Goal: Task Accomplishment & Management: Use online tool/utility

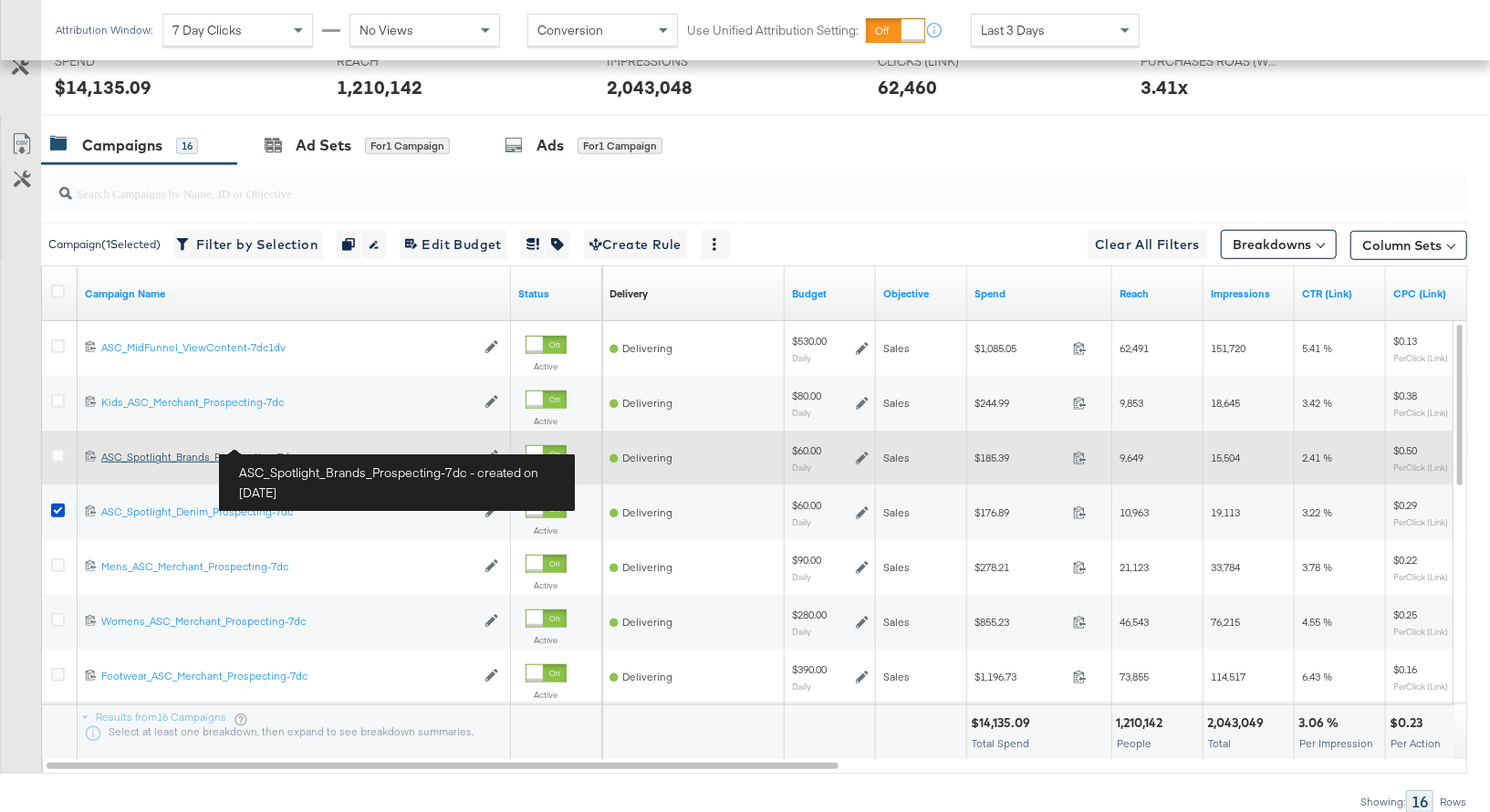
click at [189, 453] on div "ASC_Spotlight_Brands_Prospecting-7dc ASC_Spotlight_Brands_Prospecting-7dc" at bounding box center [288, 456] width 374 height 15
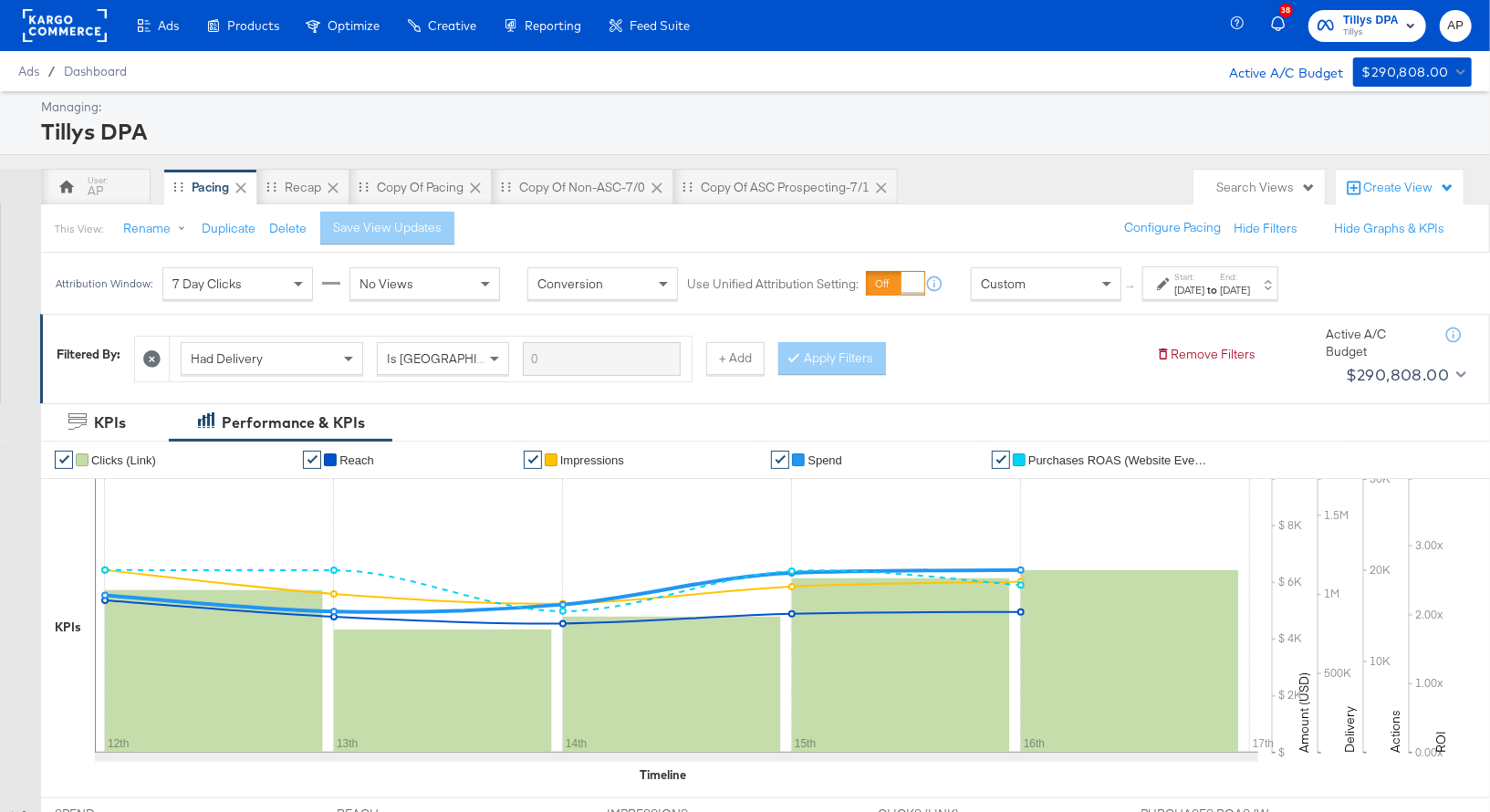
click at [1067, 281] on div "Custom" at bounding box center [1046, 284] width 149 height 31
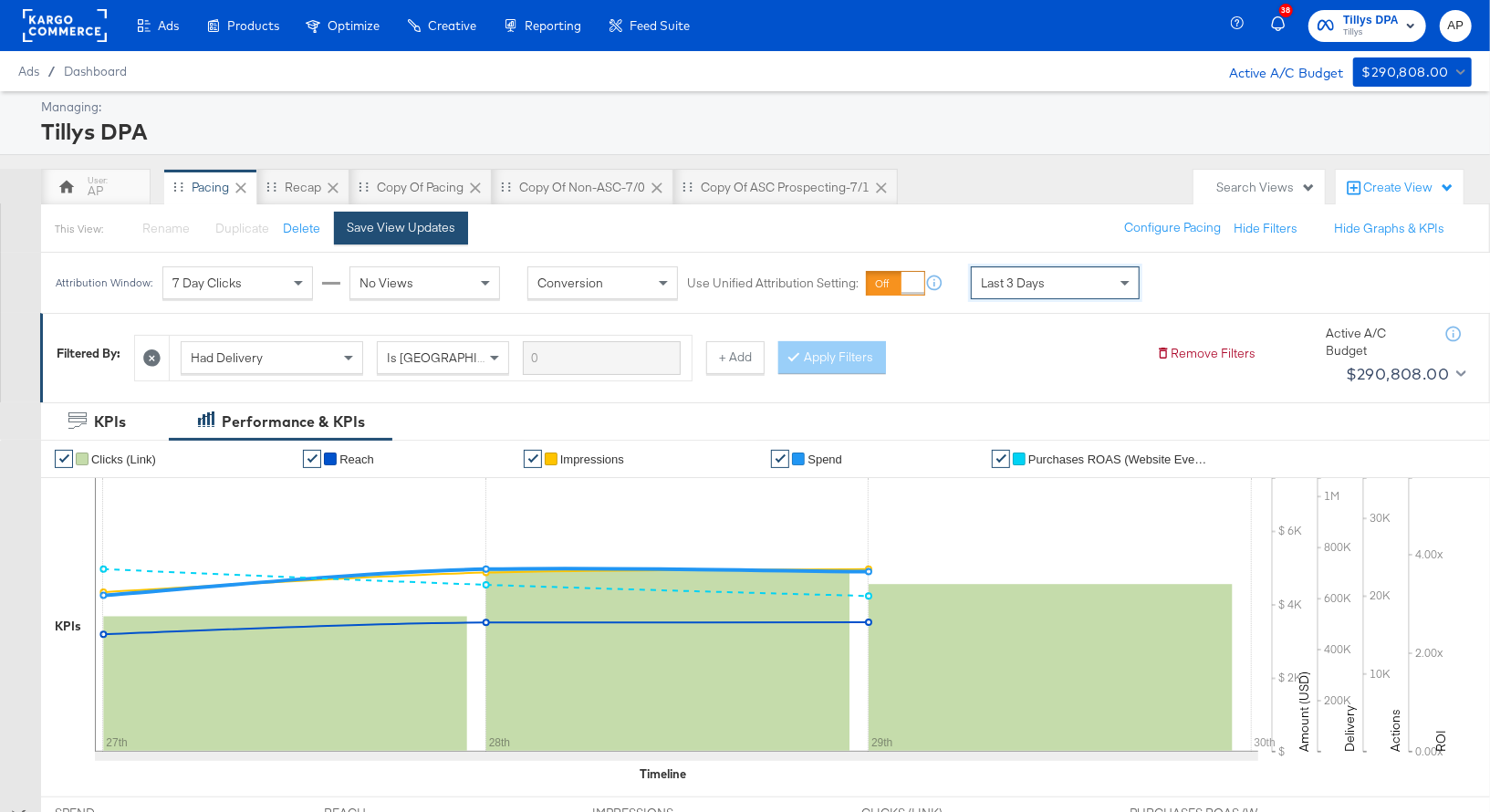
click at [394, 229] on div "Save View Updates" at bounding box center [401, 228] width 109 height 18
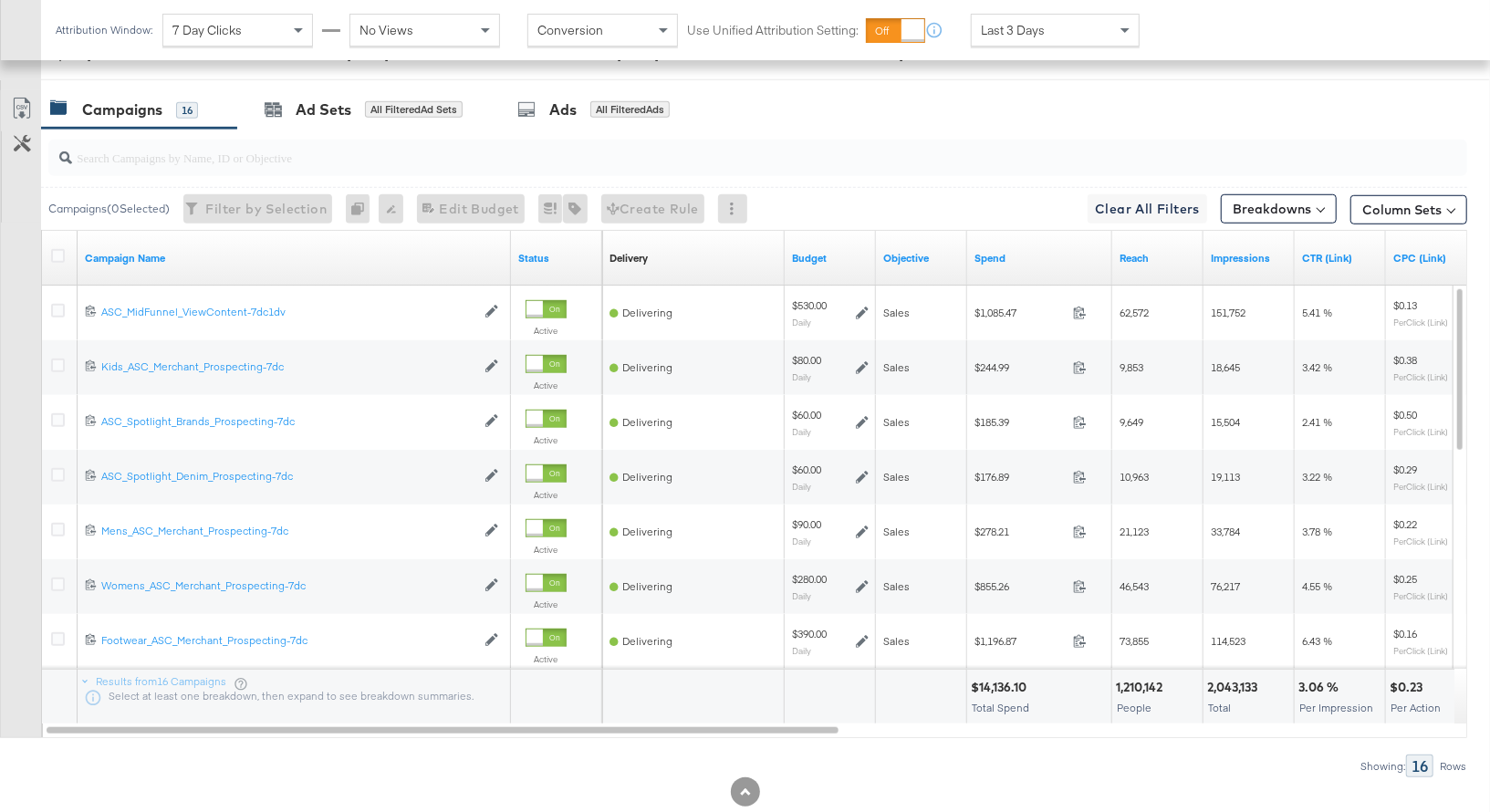
scroll to position [805, 0]
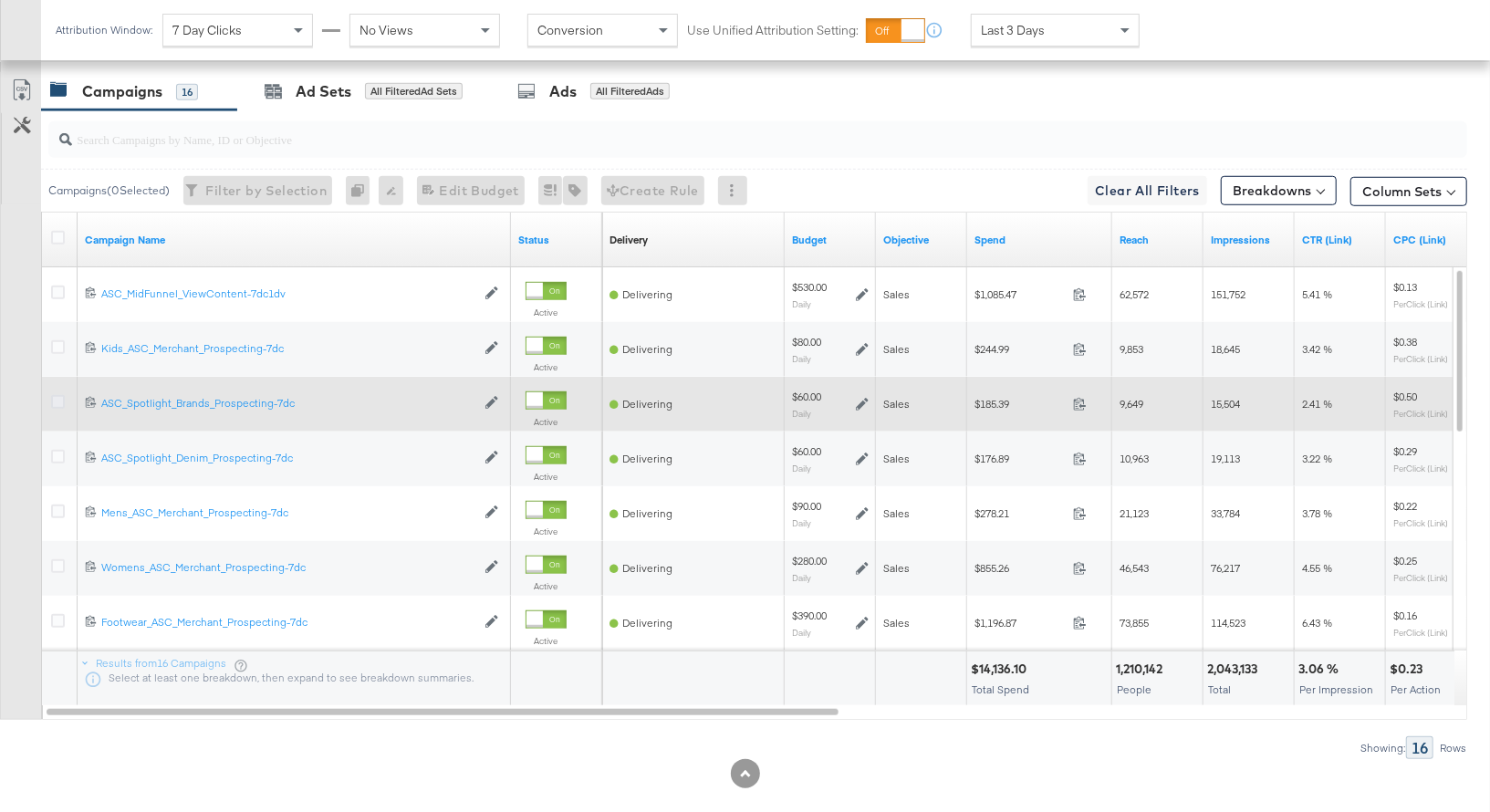
click at [60, 395] on icon at bounding box center [58, 402] width 14 height 14
click at [0, 0] on input "checkbox" at bounding box center [0, 0] width 0 height 0
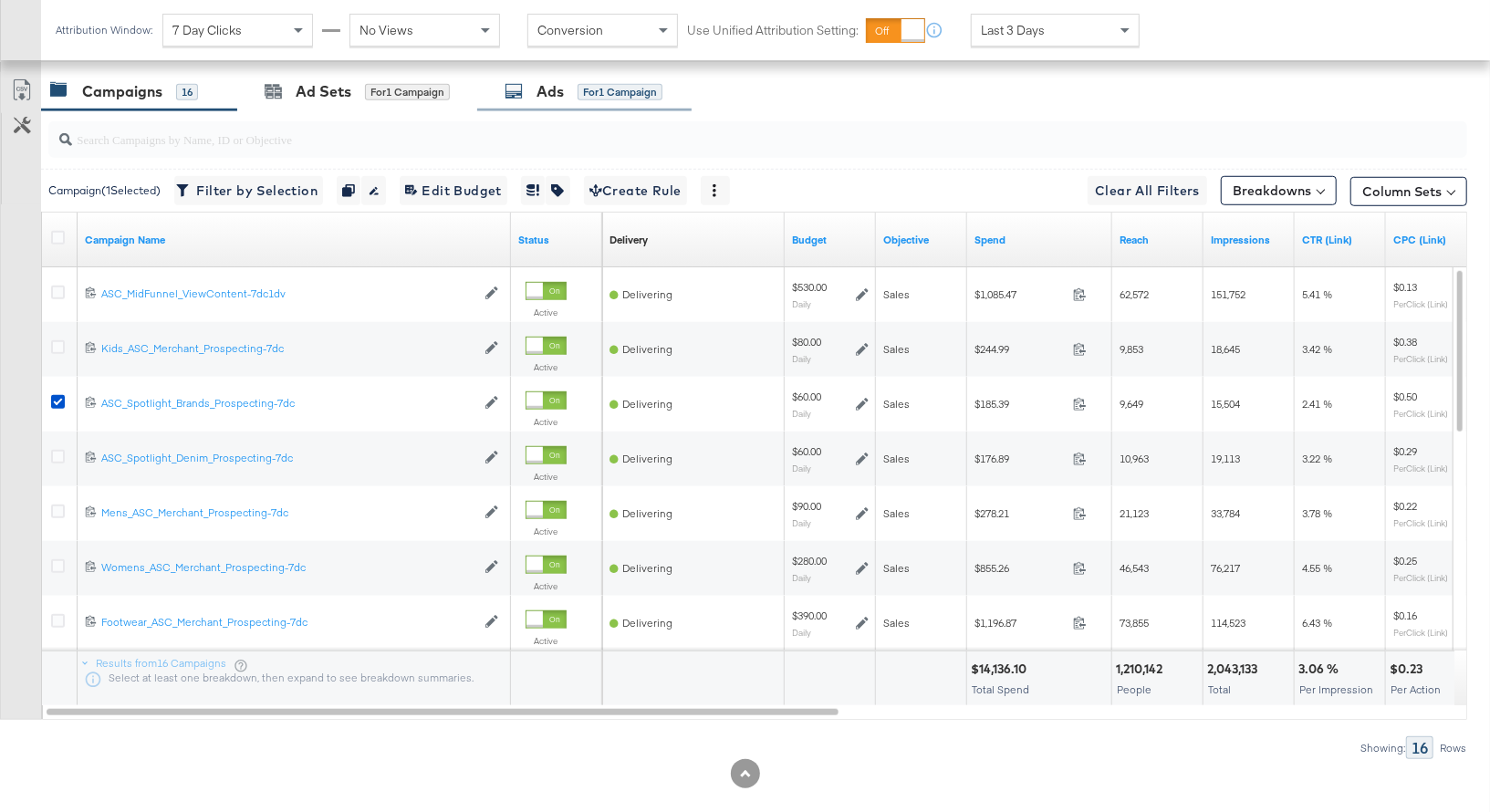
click at [550, 86] on div "Ads" at bounding box center [551, 91] width 27 height 21
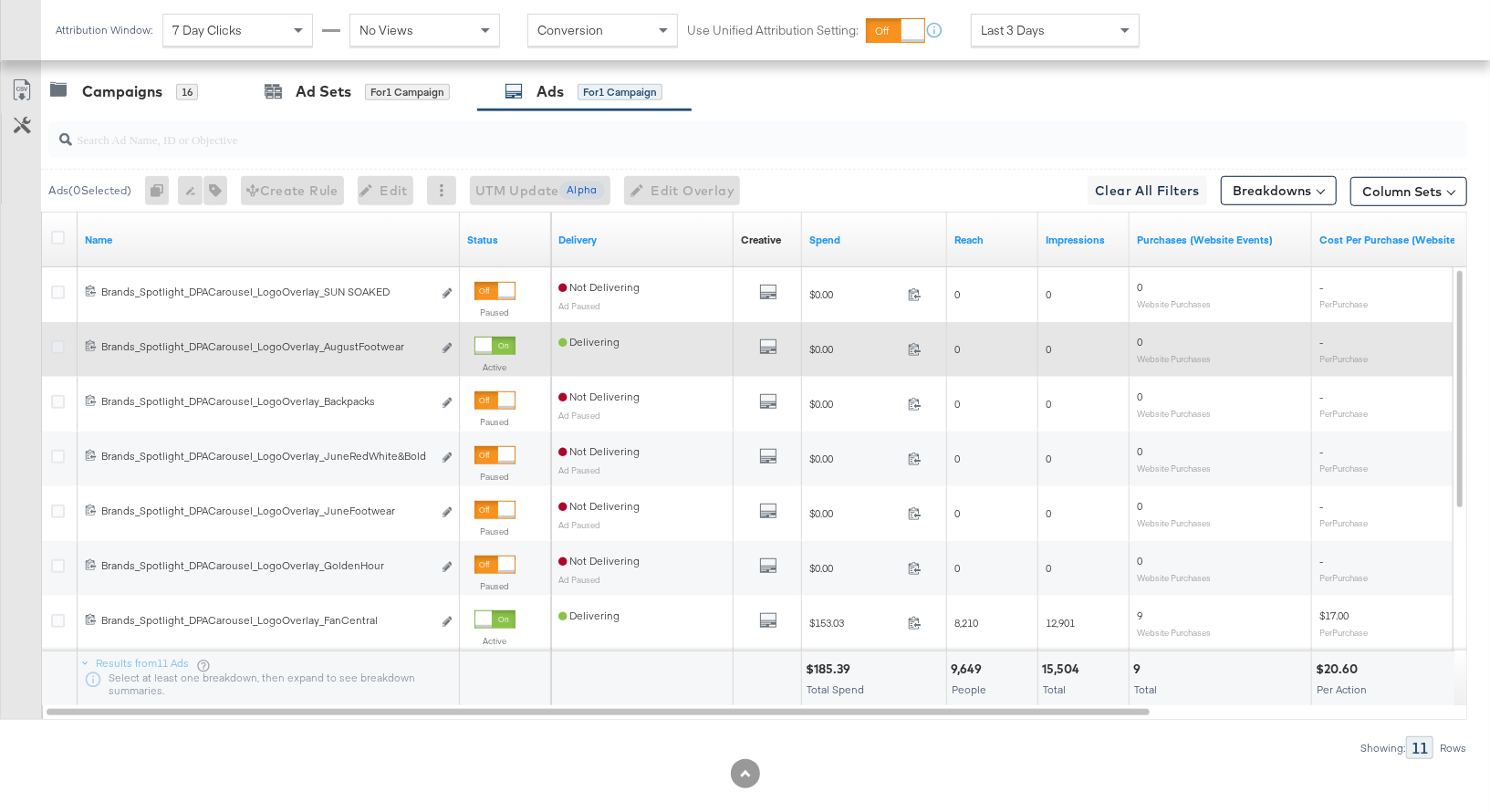
click at [51, 340] on icon at bounding box center [58, 347] width 14 height 14
click at [0, 0] on input "checkbox" at bounding box center [0, 0] width 0 height 0
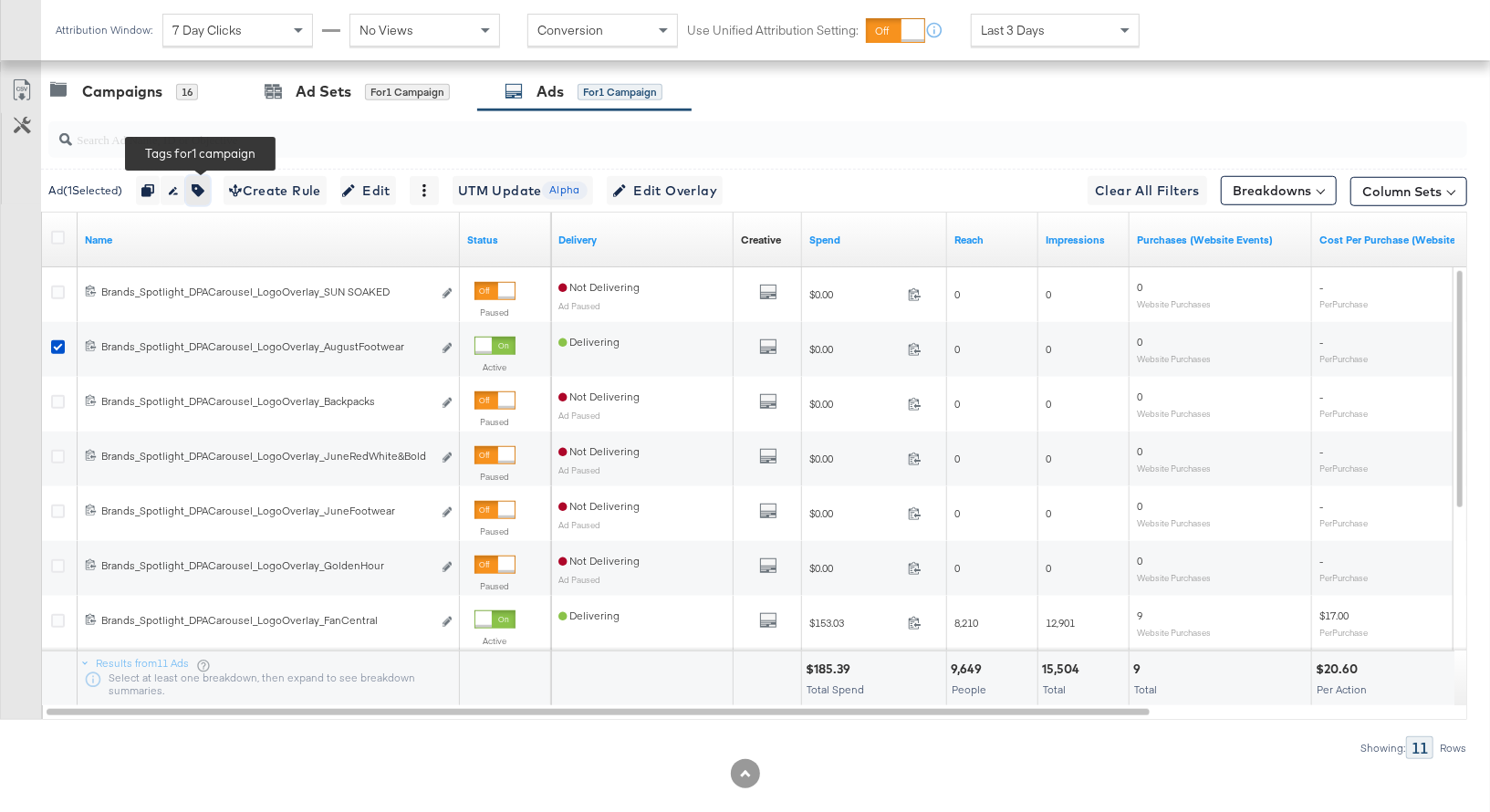
click at [205, 185] on icon "button" at bounding box center [198, 190] width 13 height 13
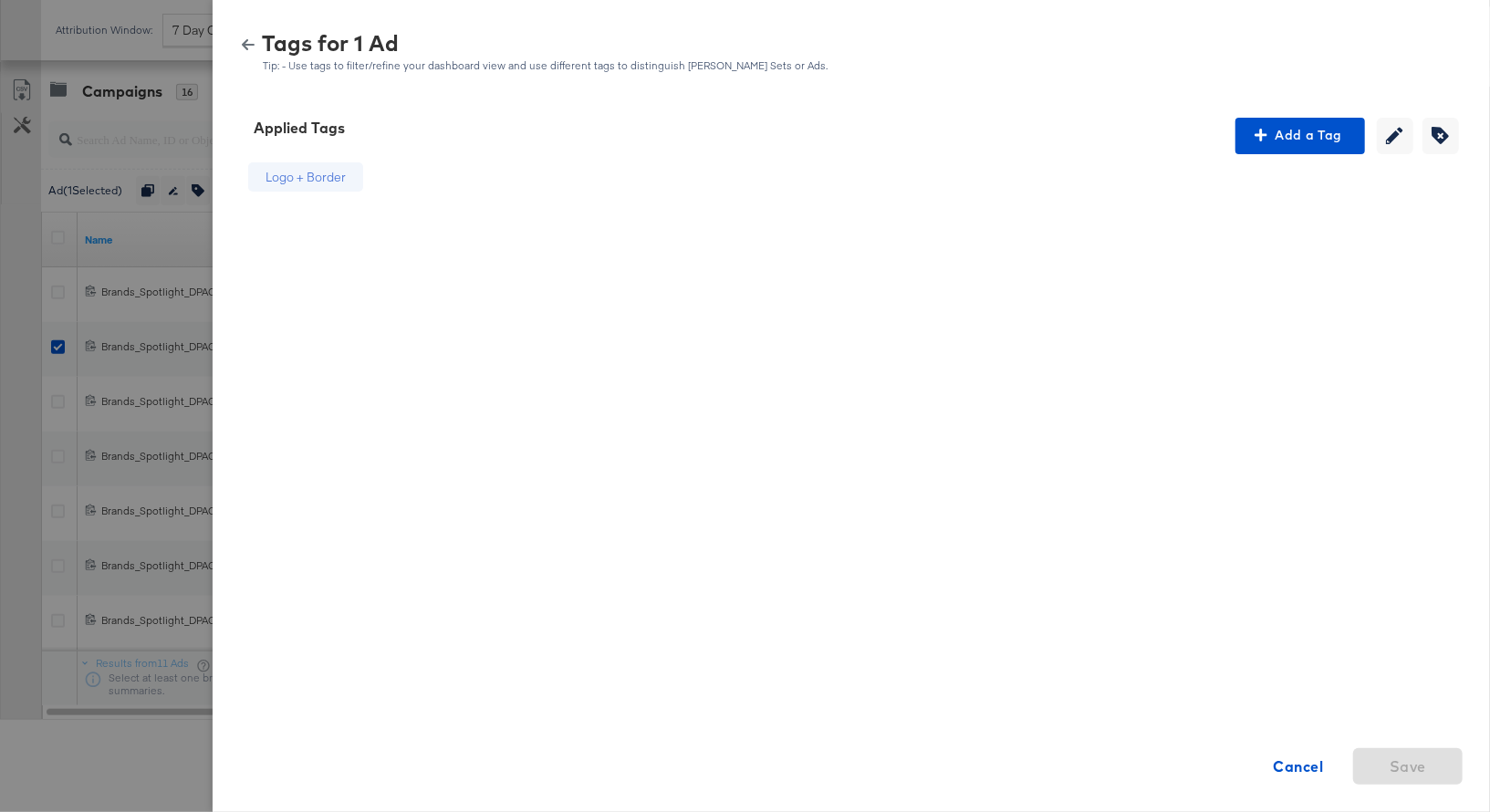
click at [246, 44] on icon "button" at bounding box center [248, 44] width 13 height 11
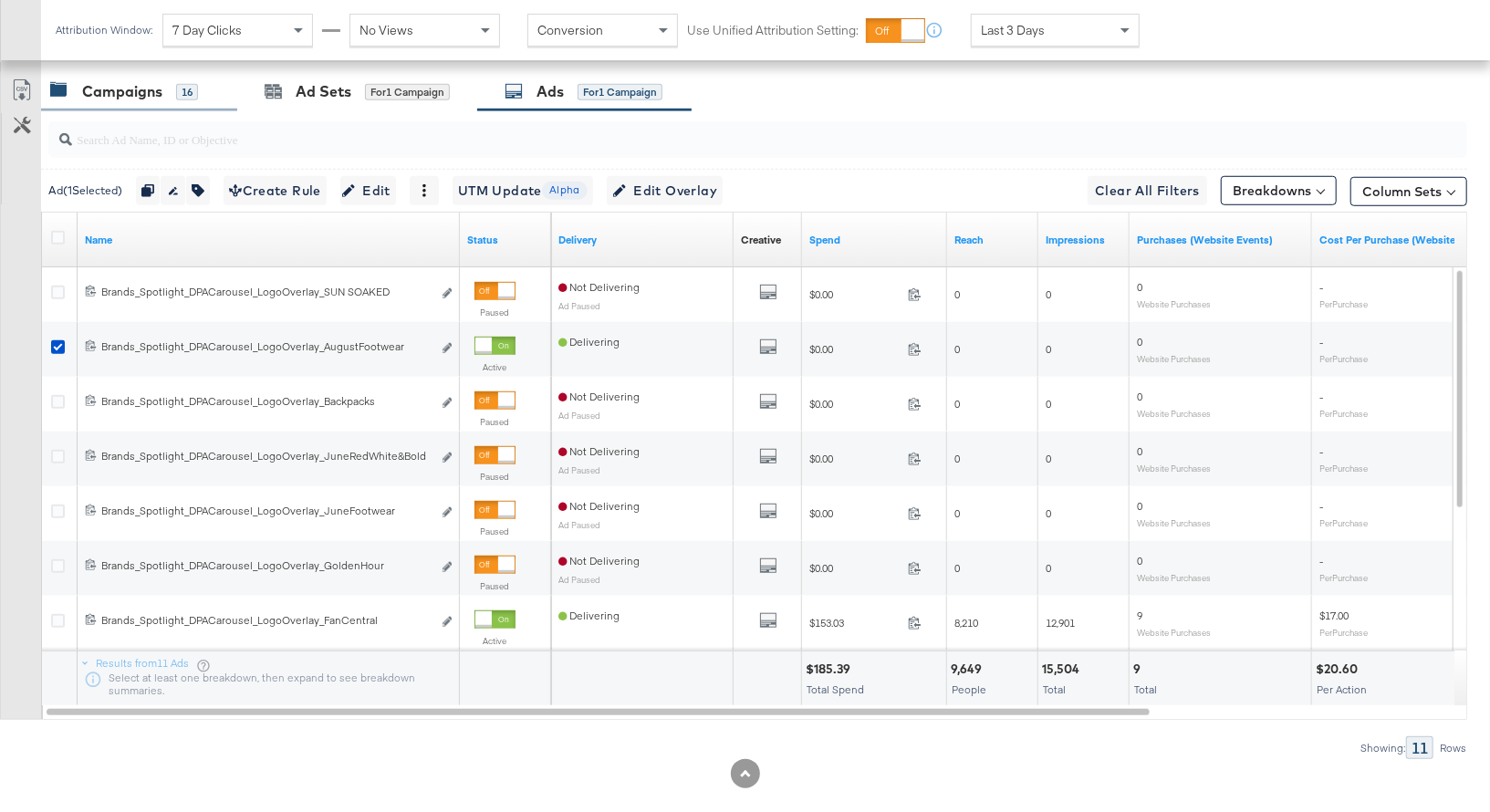
click at [128, 84] on div "Campaigns" at bounding box center [122, 91] width 80 height 21
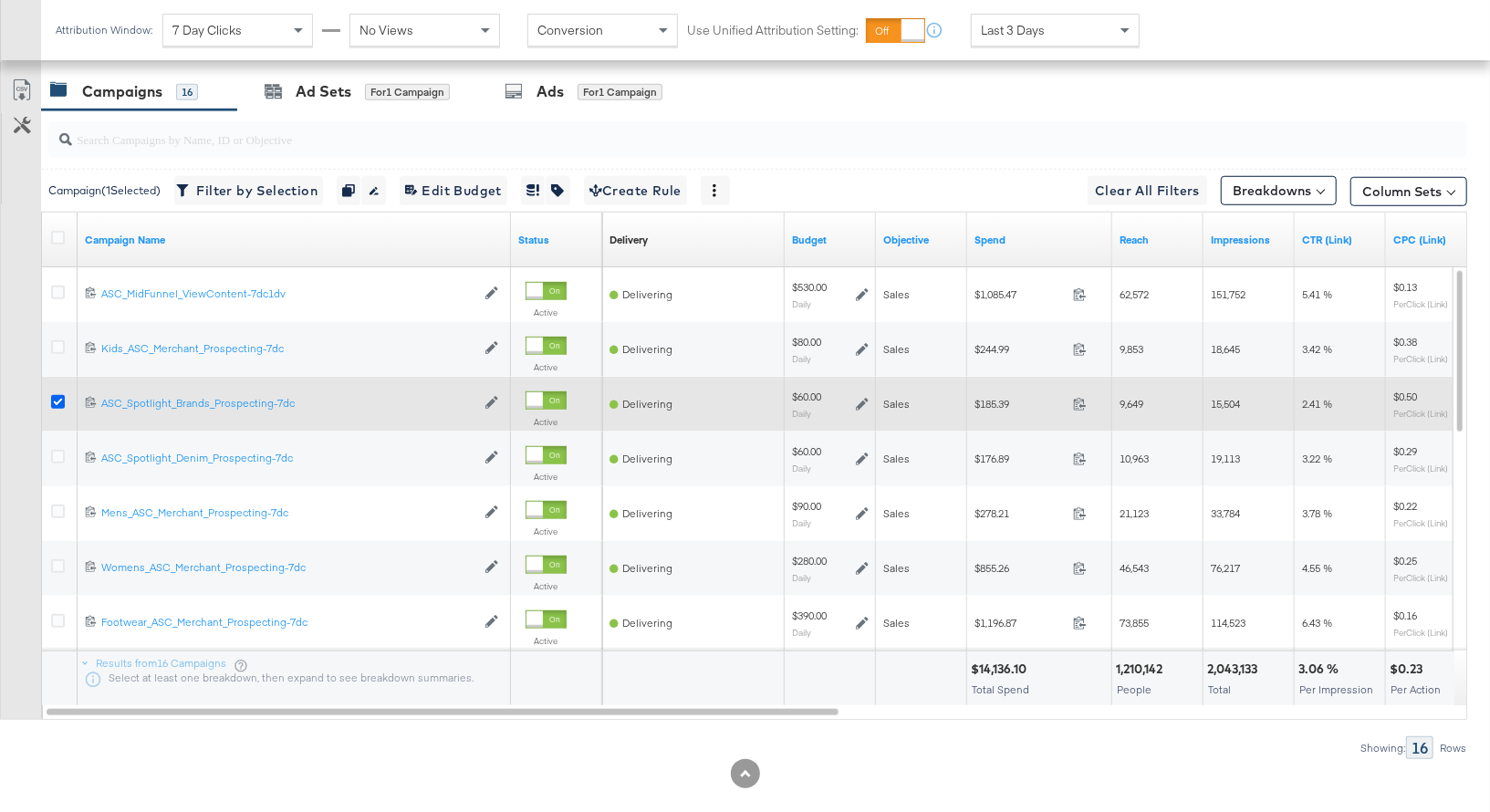
click at [56, 395] on icon at bounding box center [58, 402] width 14 height 14
click at [0, 0] on input "checkbox" at bounding box center [0, 0] width 0 height 0
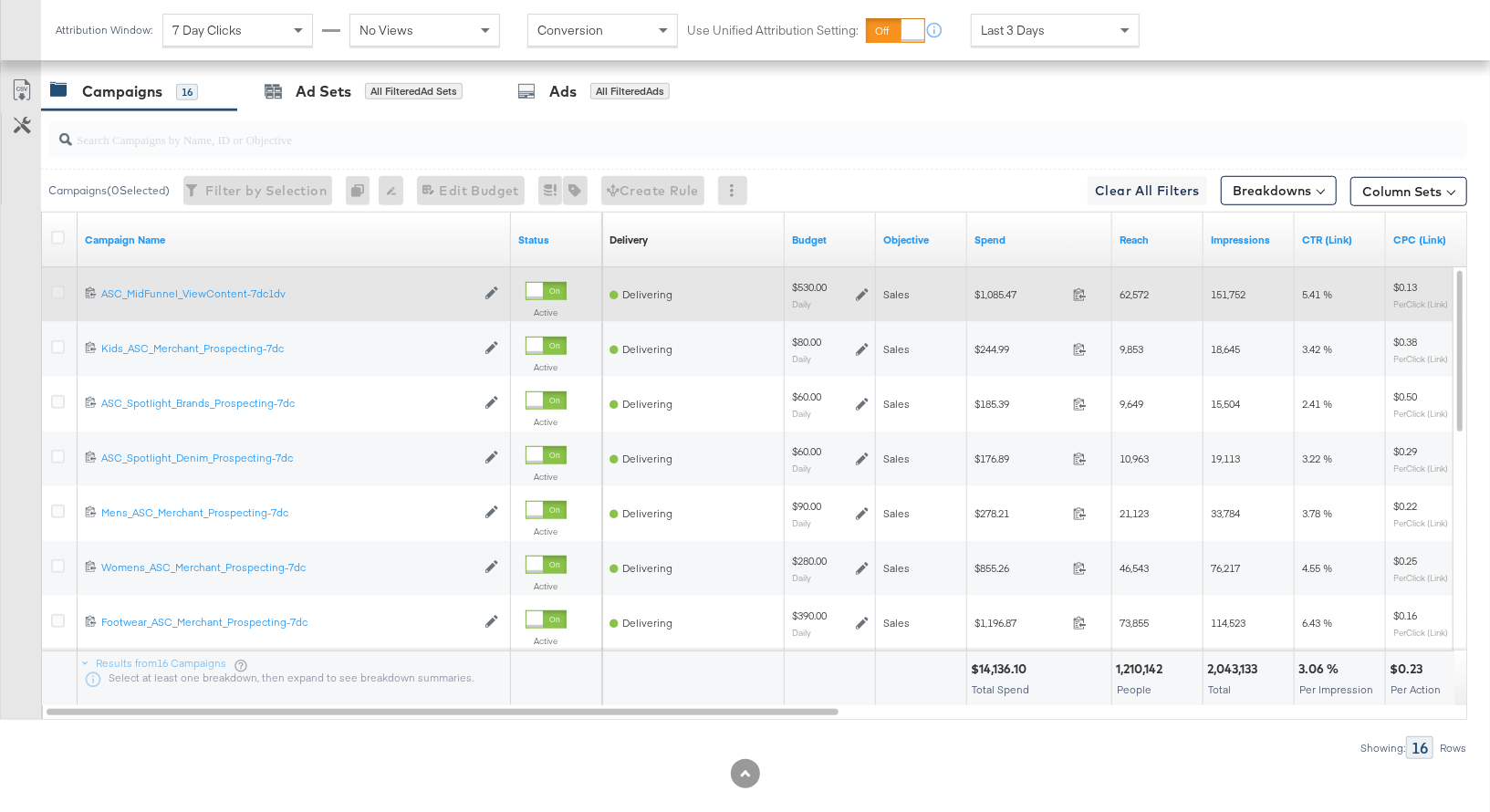
click at [59, 288] on icon at bounding box center [58, 293] width 14 height 14
click at [0, 0] on input "checkbox" at bounding box center [0, 0] width 0 height 0
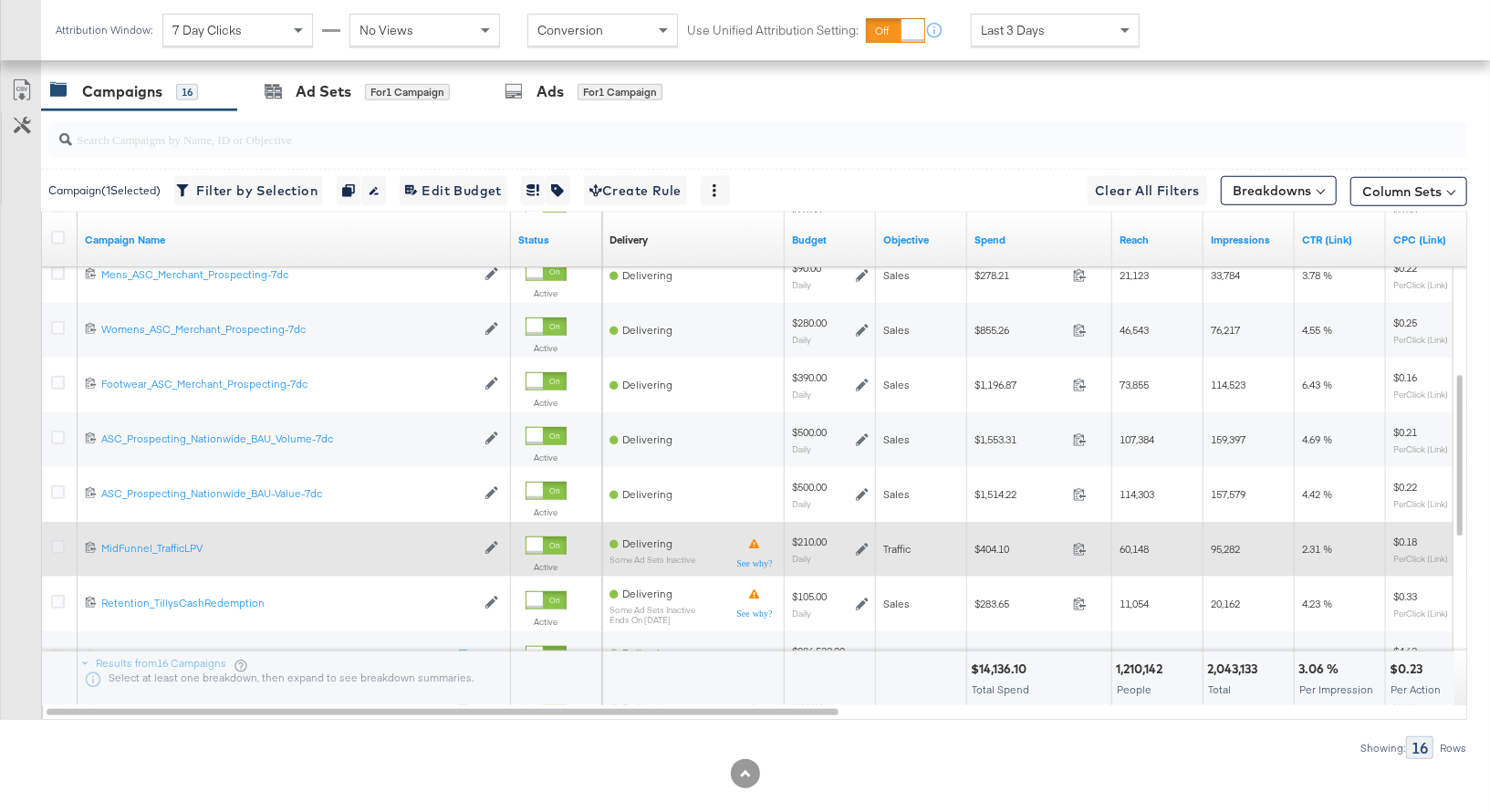
click at [58, 541] on icon at bounding box center [58, 547] width 14 height 14
click at [0, 0] on input "checkbox" at bounding box center [0, 0] width 0 height 0
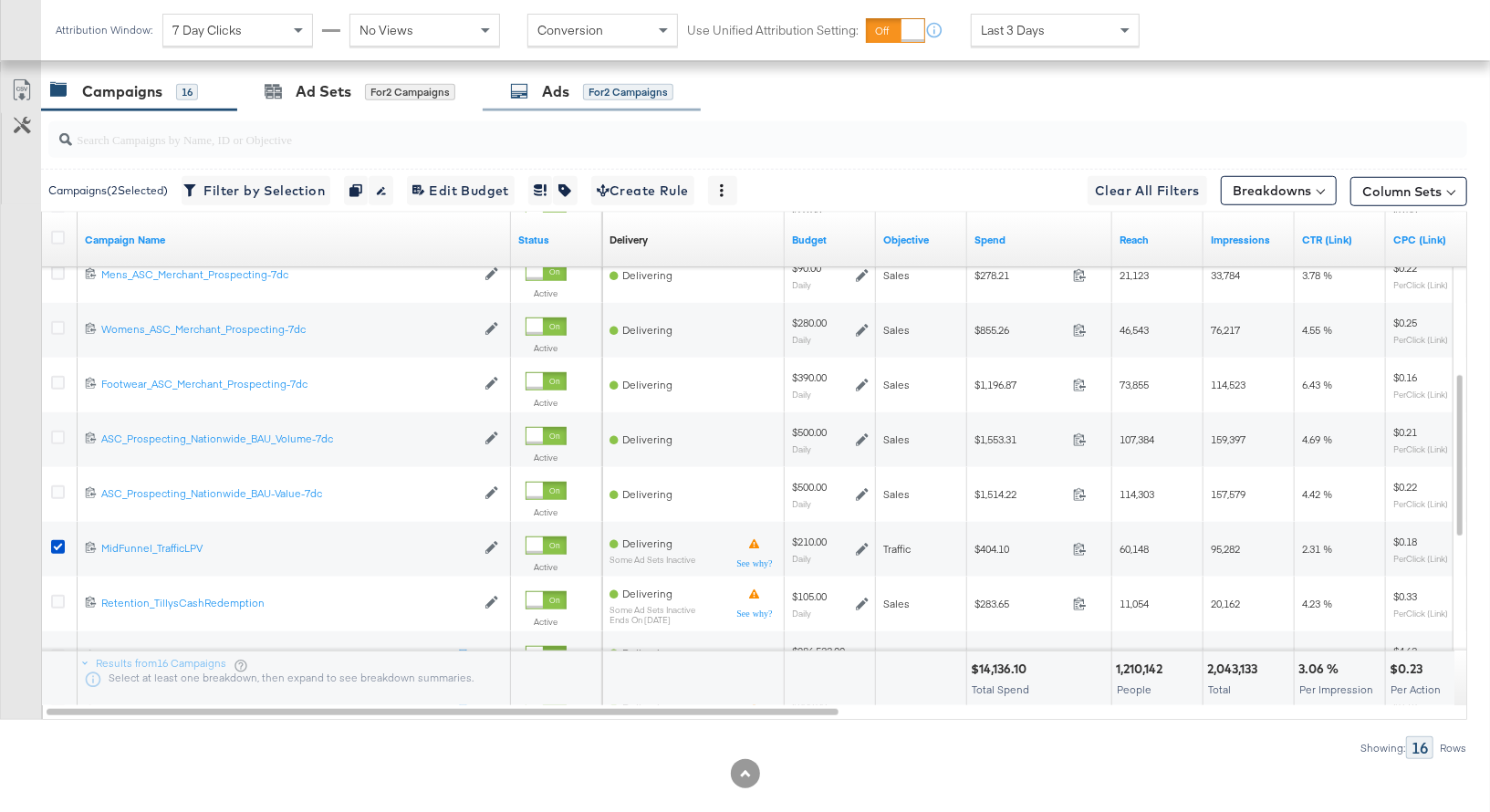
click at [556, 91] on div "Ads" at bounding box center [555, 91] width 27 height 21
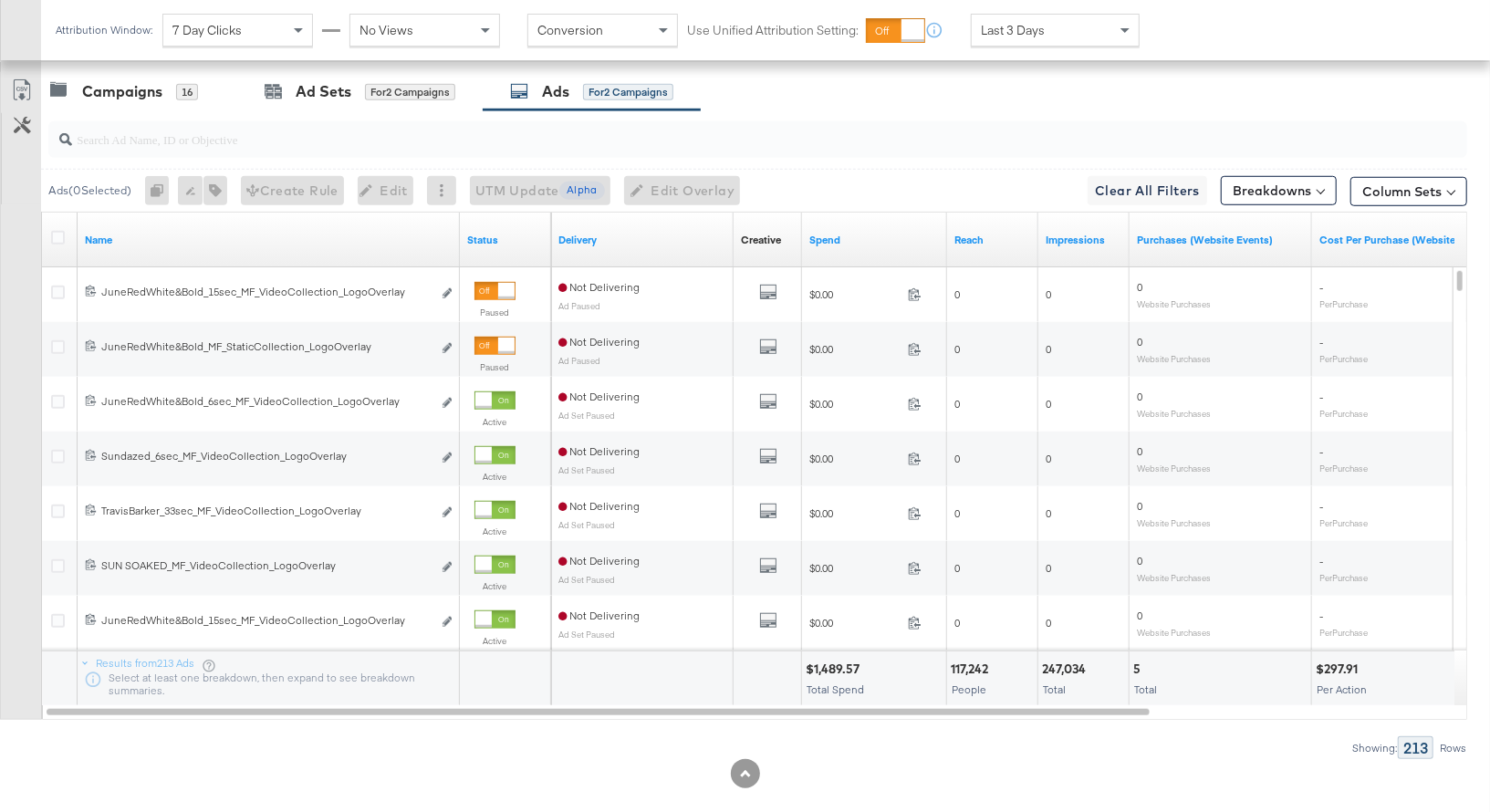
click at [118, 137] on input "search" at bounding box center [706, 131] width 1268 height 35
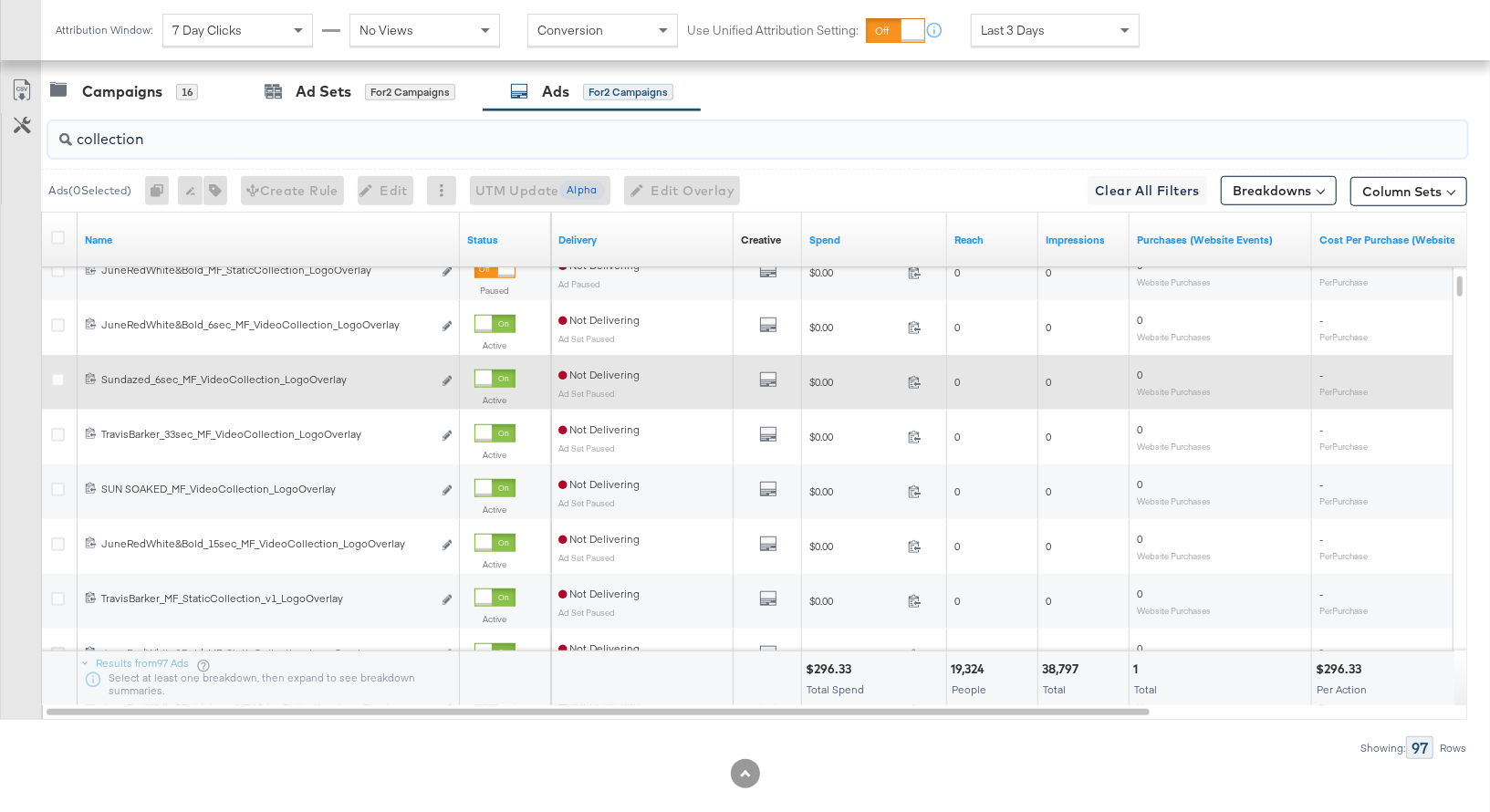
scroll to position [761, 0]
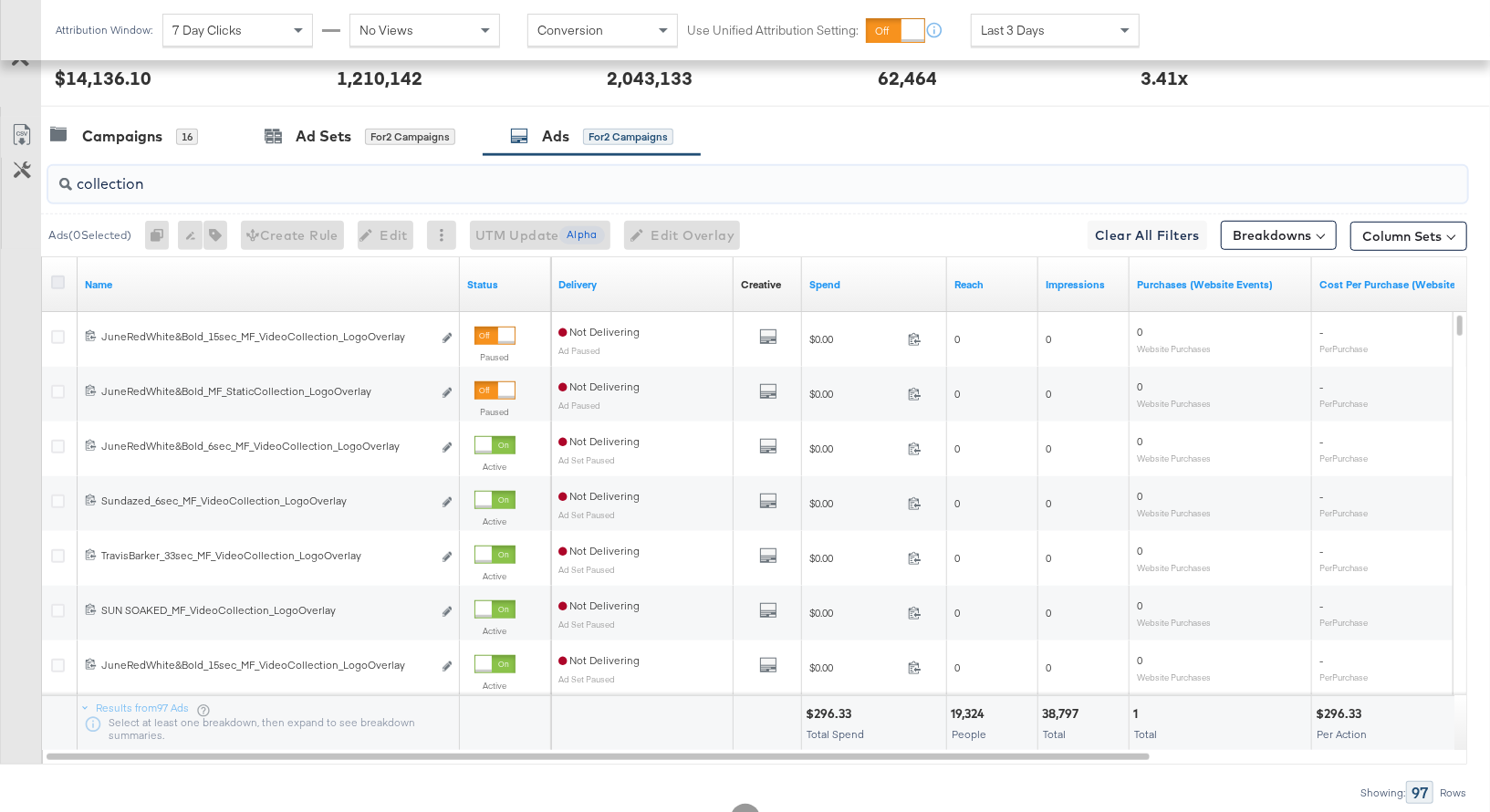
type input "collection"
click at [56, 279] on icon at bounding box center [58, 282] width 14 height 14
click at [0, 0] on input "checkbox" at bounding box center [0, 0] width 0 height 0
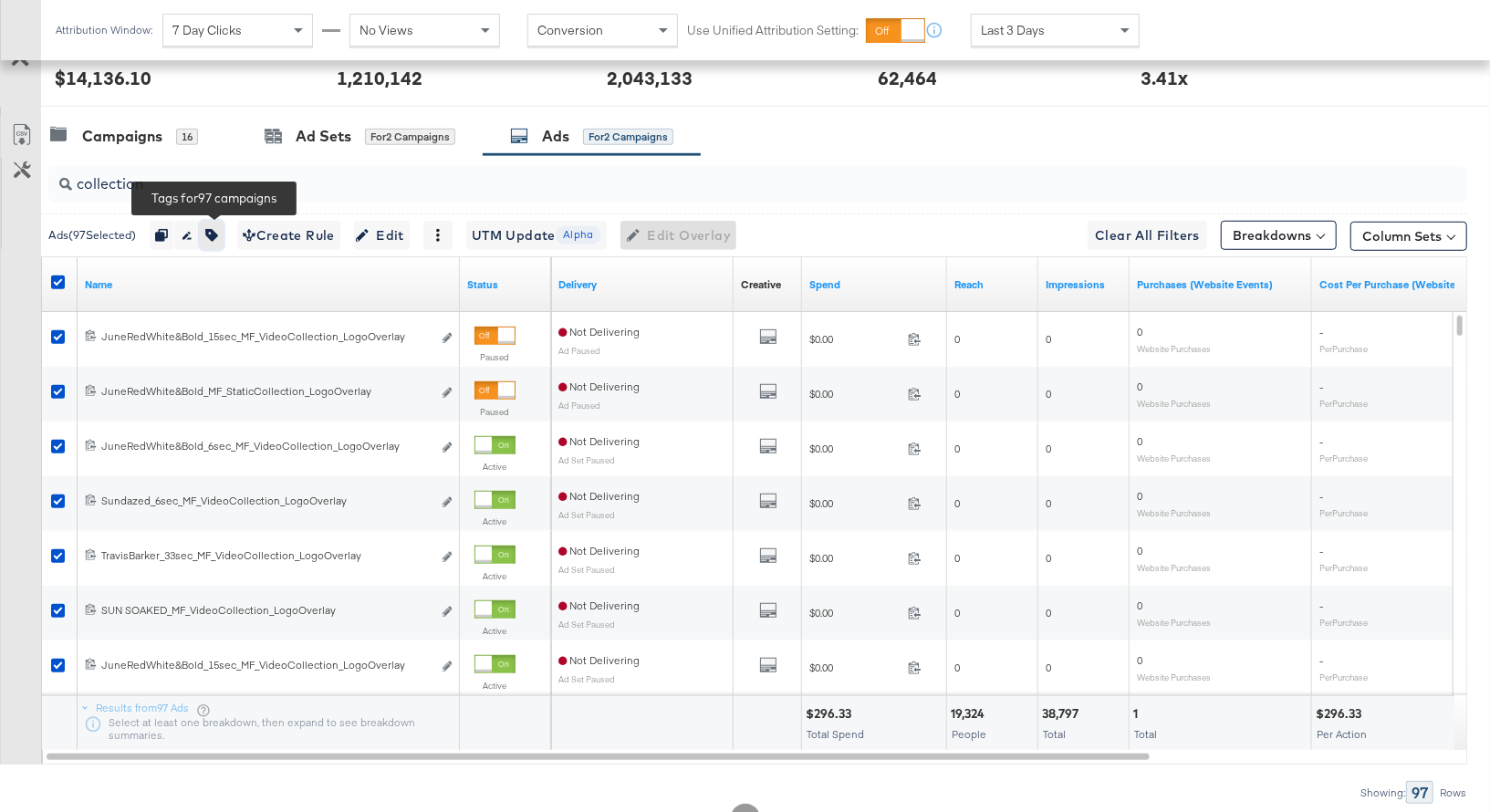
click at [218, 229] on icon "button" at bounding box center [212, 235] width 13 height 13
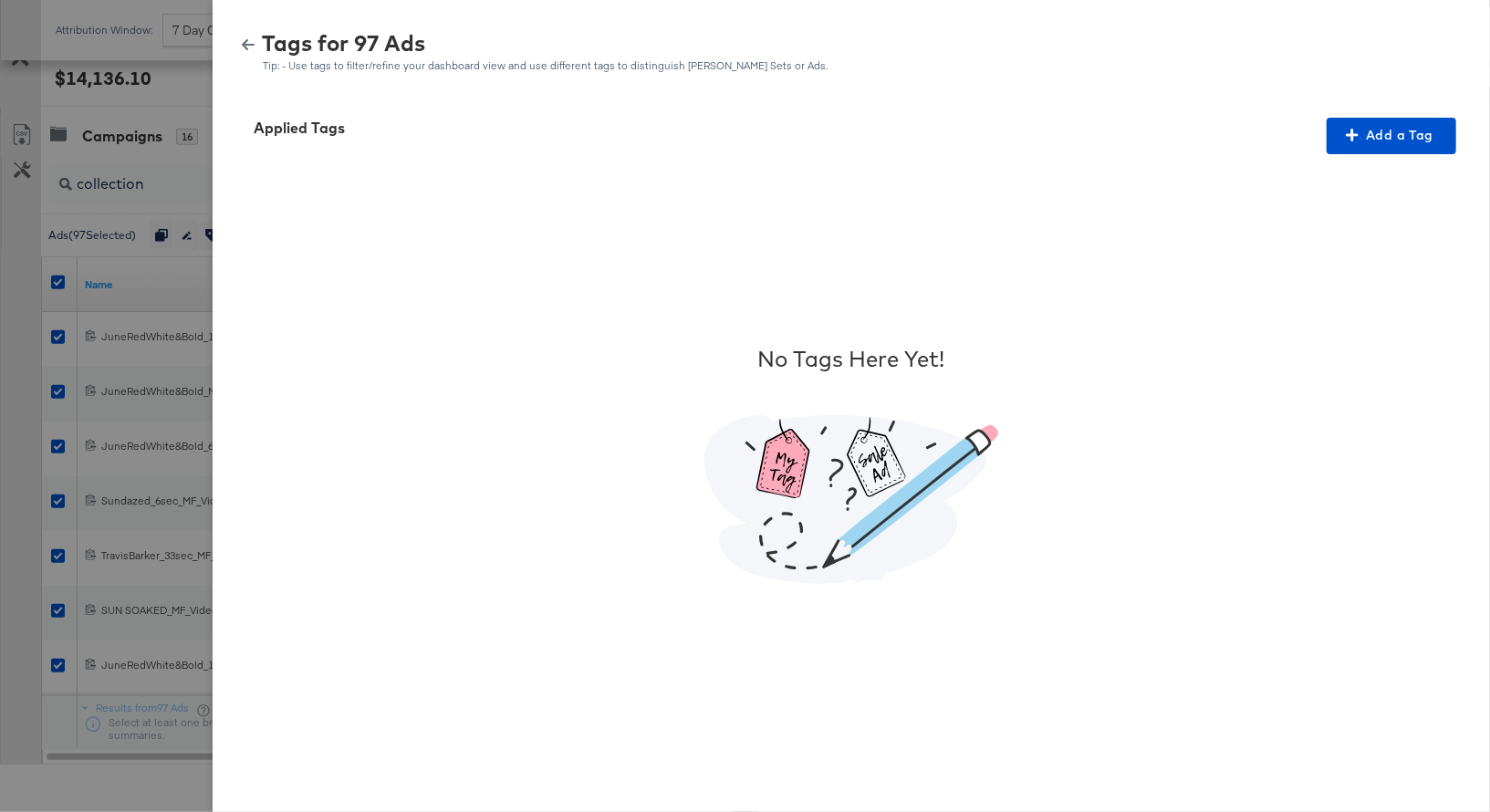
click at [246, 44] on icon "button" at bounding box center [248, 44] width 13 height 11
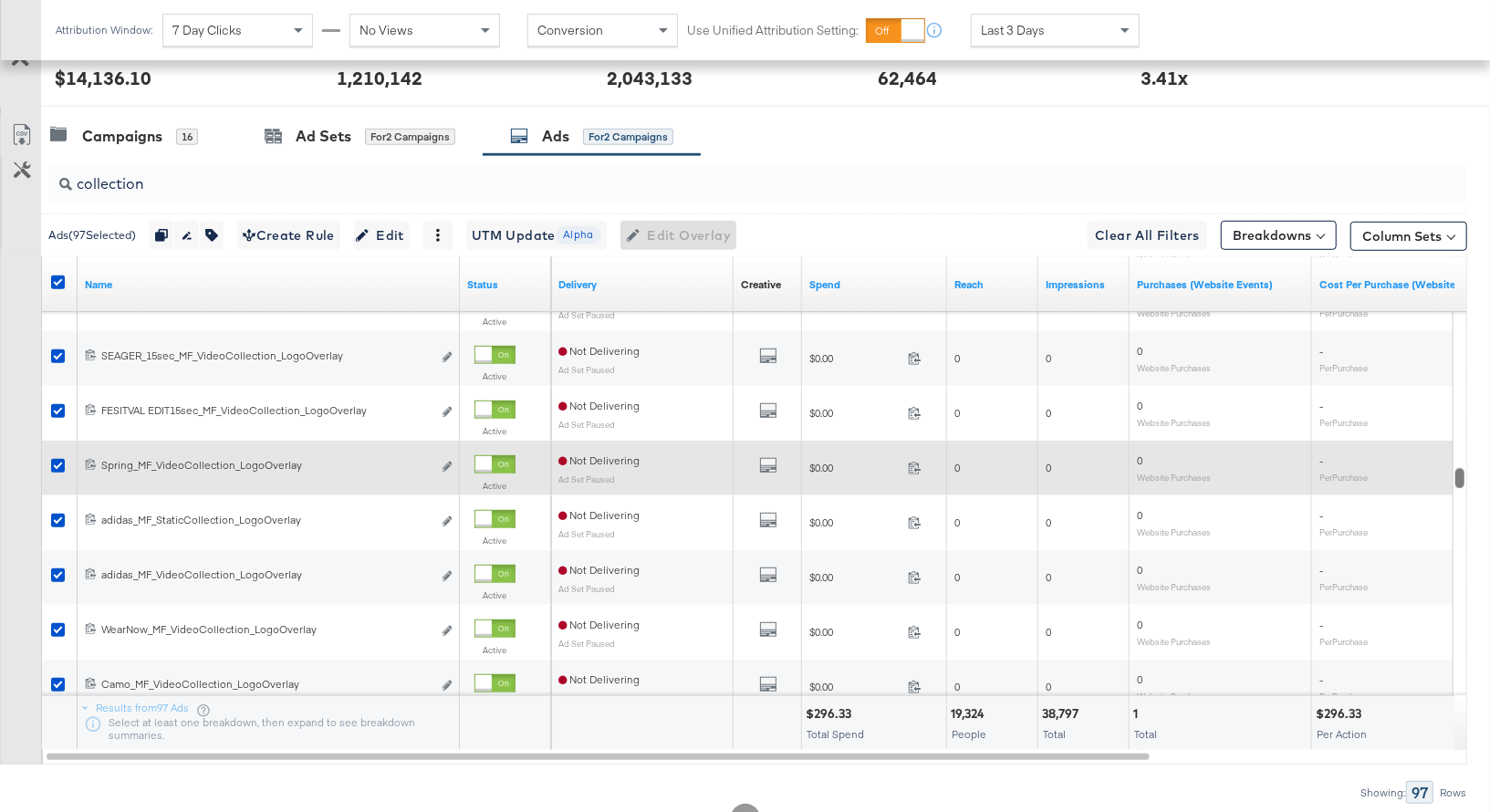
drag, startPoint x: 1464, startPoint y: 317, endPoint x: 1435, endPoint y: 469, distance: 154.7
click at [1435, 469] on div "Name Status Delivery Creative Sorting Unavailable Spend Reach Impressions Purch…" at bounding box center [754, 510] width 1426 height 508
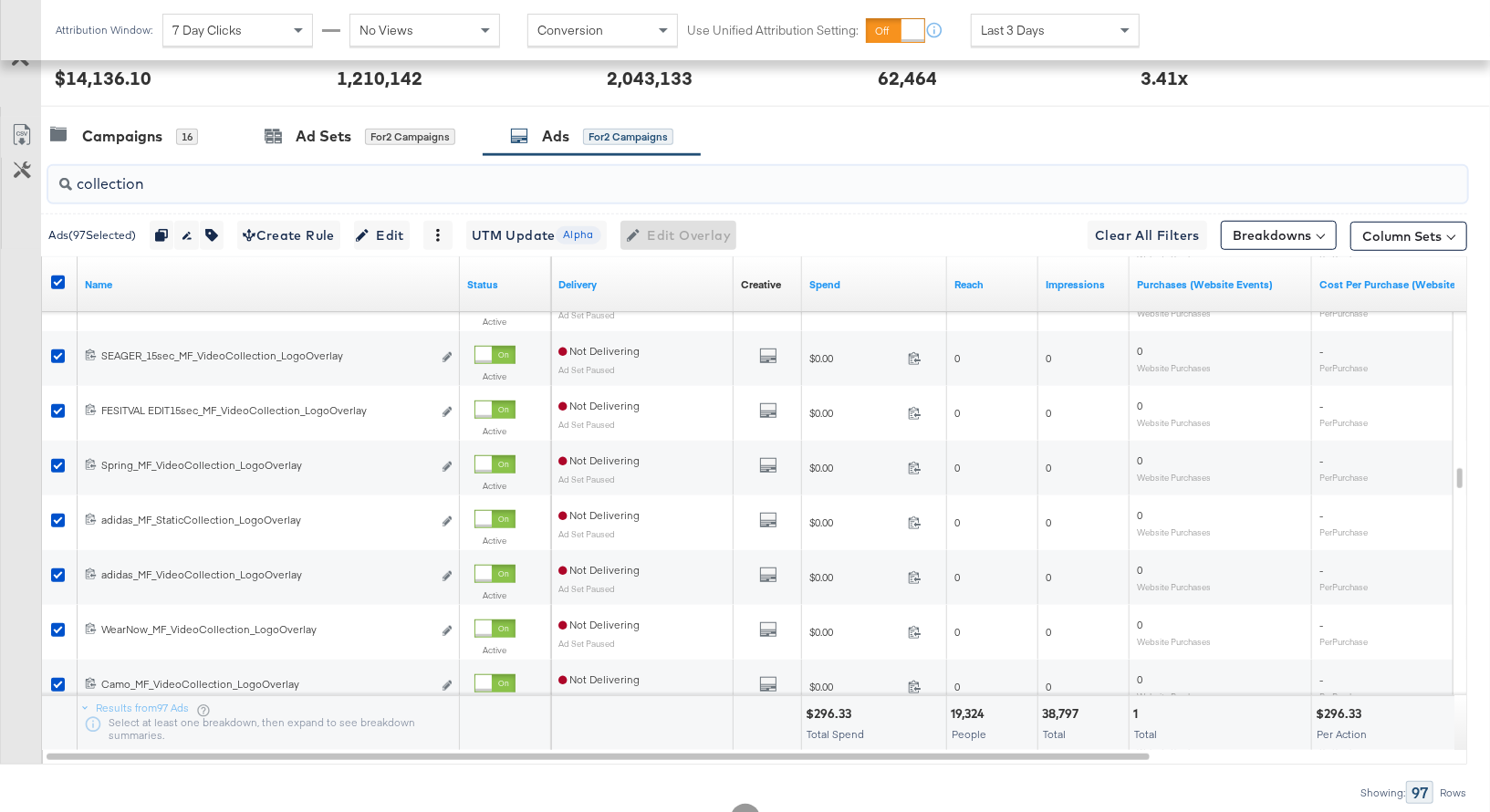
click at [113, 179] on input "collection" at bounding box center [706, 176] width 1268 height 35
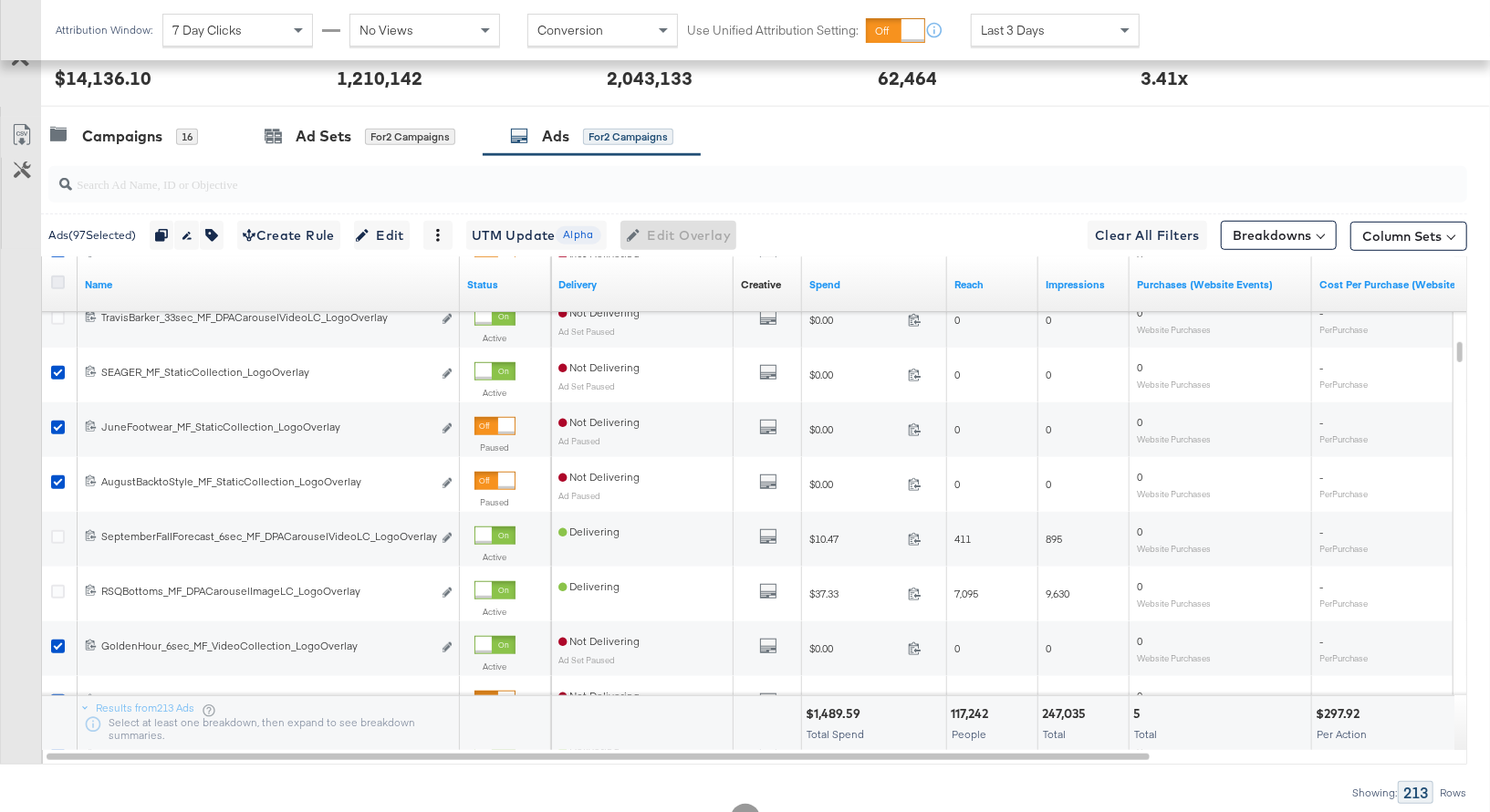
click at [57, 276] on icon at bounding box center [58, 282] width 14 height 14
click at [0, 0] on input "checkbox" at bounding box center [0, 0] width 0 height 0
click at [221, 233] on icon "button" at bounding box center [216, 235] width 13 height 13
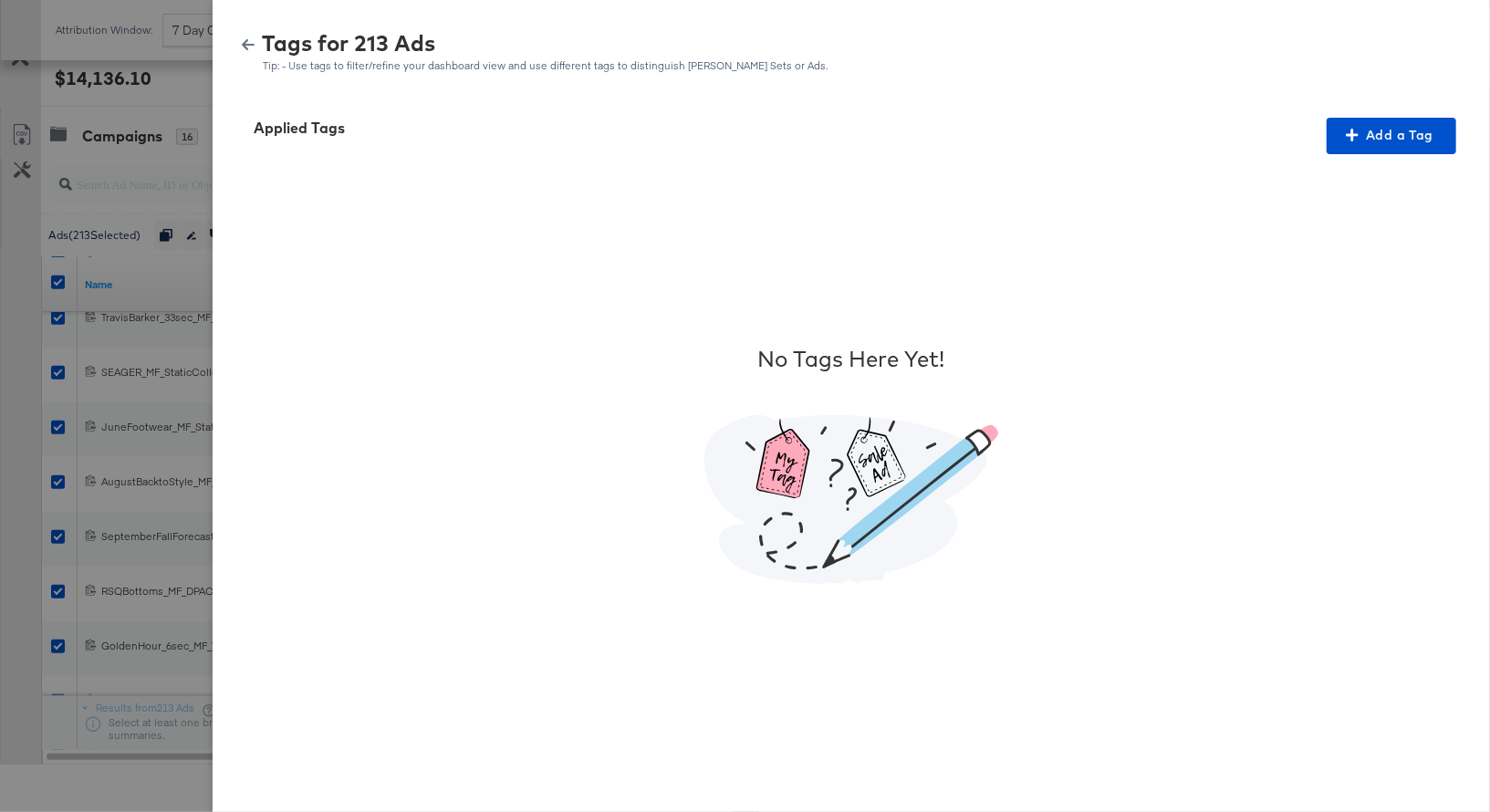
click at [246, 45] on icon "button" at bounding box center [248, 44] width 13 height 11
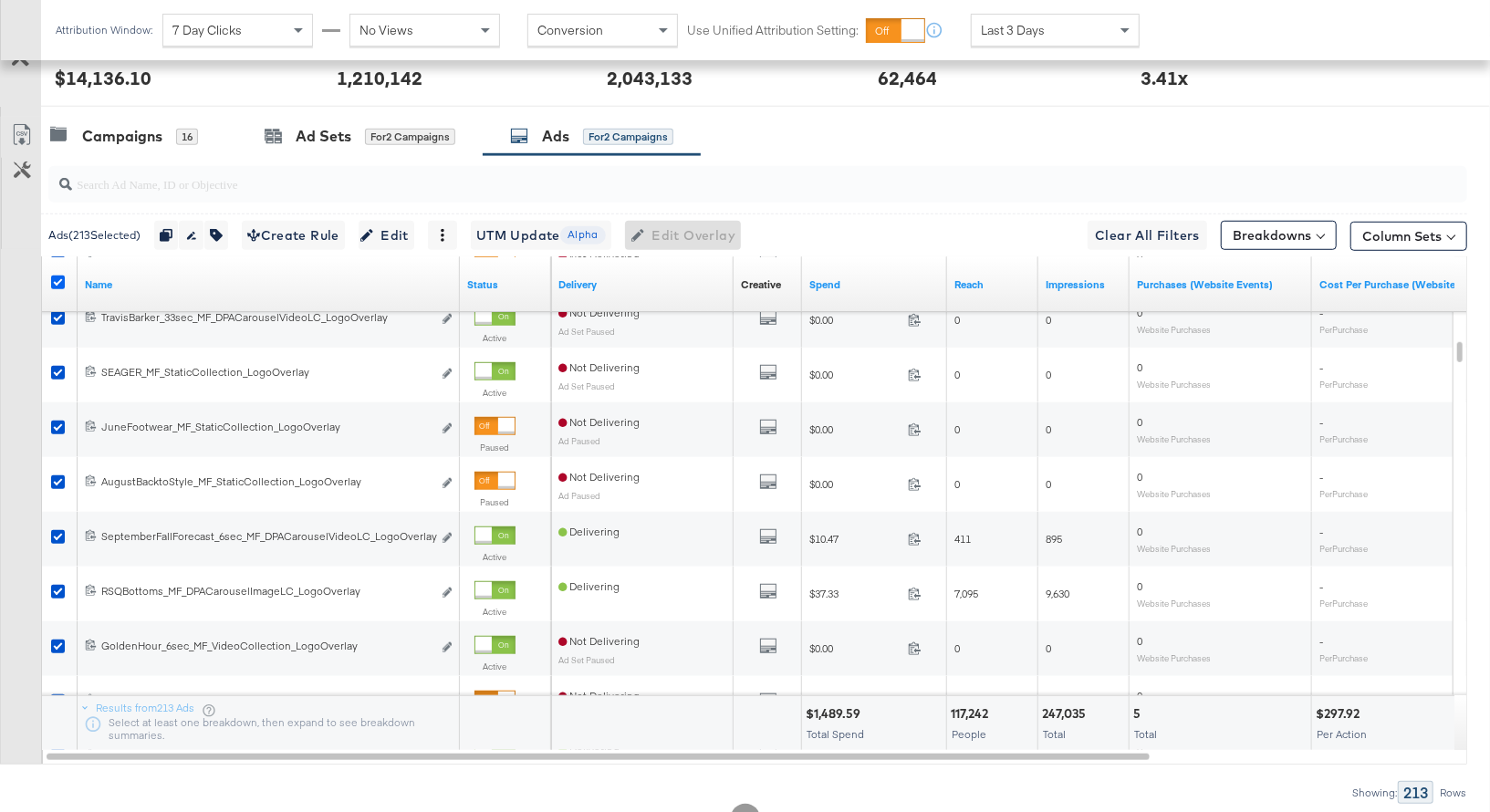
click at [60, 275] on icon at bounding box center [58, 282] width 14 height 14
click at [0, 0] on input "checkbox" at bounding box center [0, 0] width 0 height 0
click at [114, 185] on input "search" at bounding box center [706, 176] width 1268 height 35
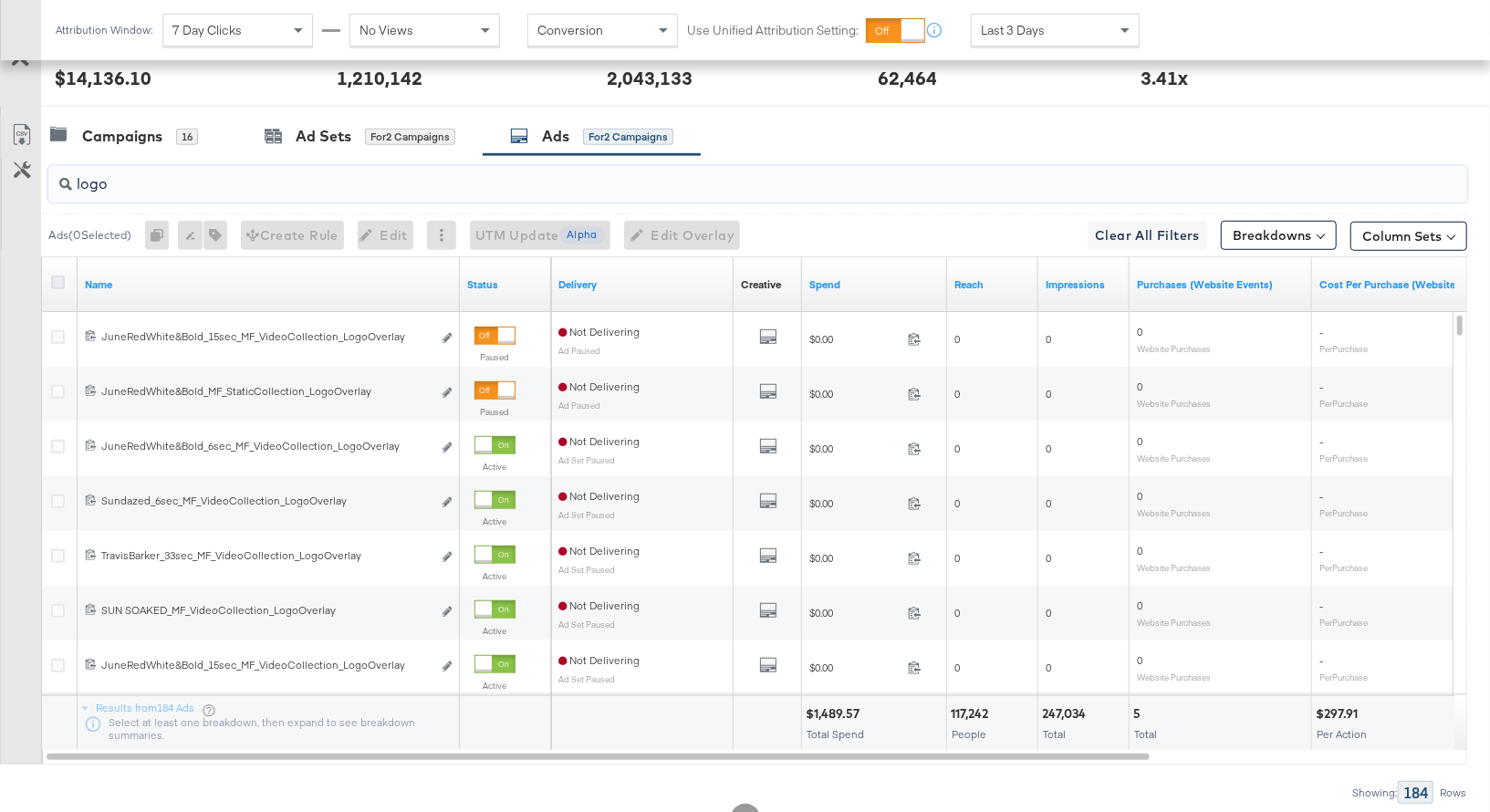
type input "logo"
click at [59, 277] on icon at bounding box center [58, 282] width 14 height 14
click at [0, 0] on input "checkbox" at bounding box center [0, 0] width 0 height 0
click at [94, 179] on input "logo" at bounding box center [706, 176] width 1268 height 35
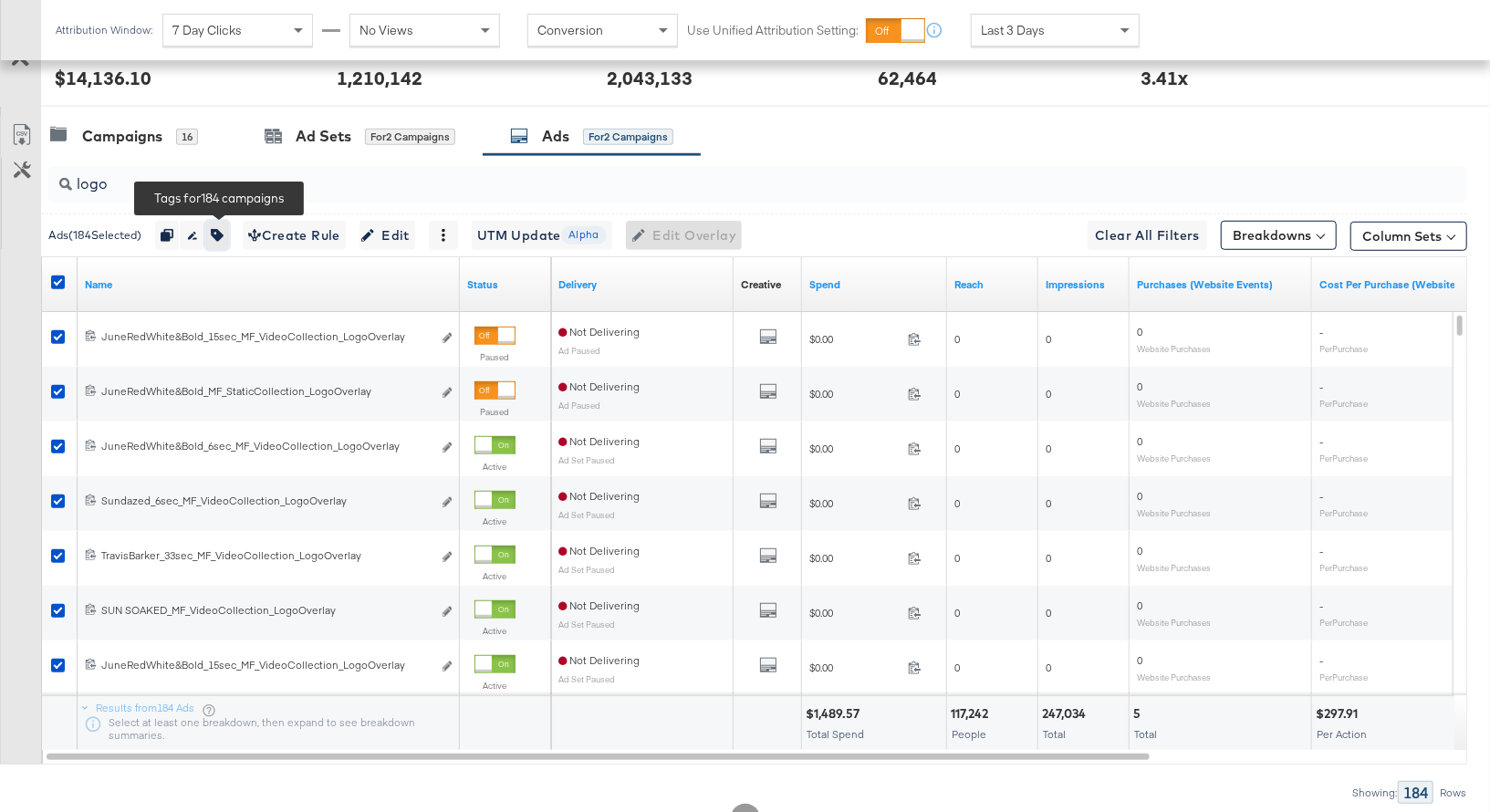
click at [223, 229] on icon "button" at bounding box center [216, 235] width 13 height 13
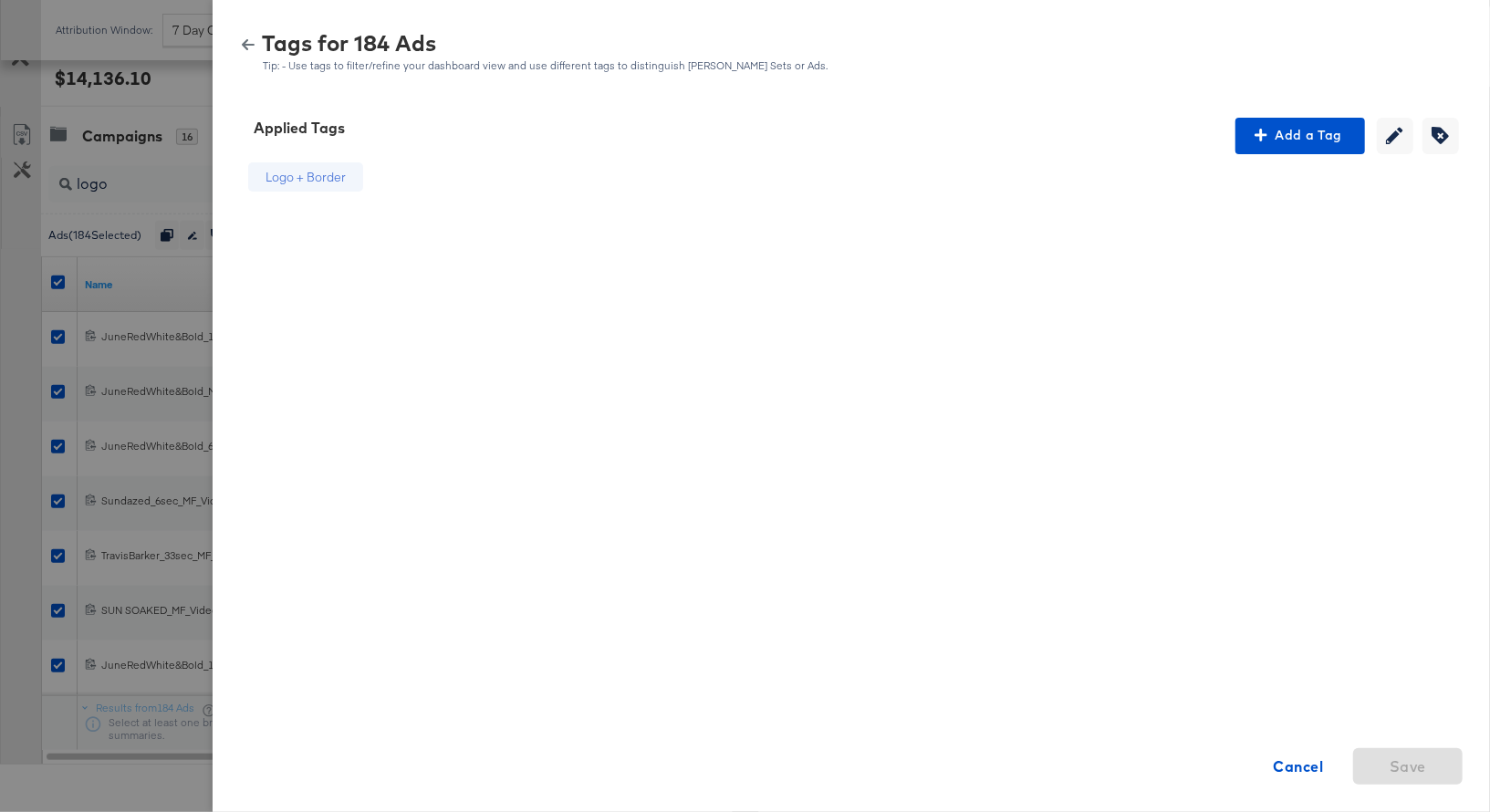
click at [244, 43] on icon "button" at bounding box center [248, 44] width 13 height 11
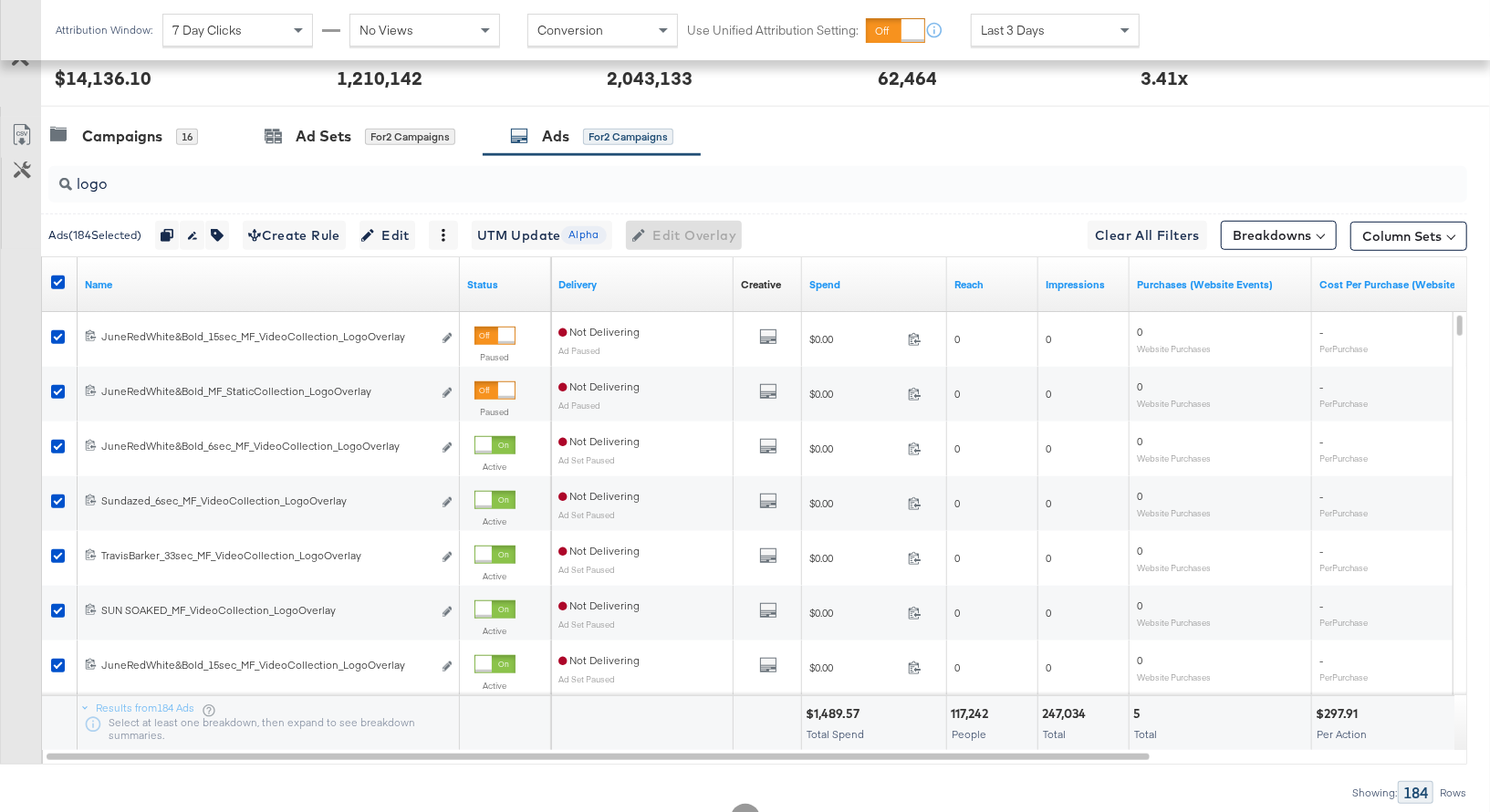
click at [97, 182] on input "logo" at bounding box center [706, 176] width 1268 height 35
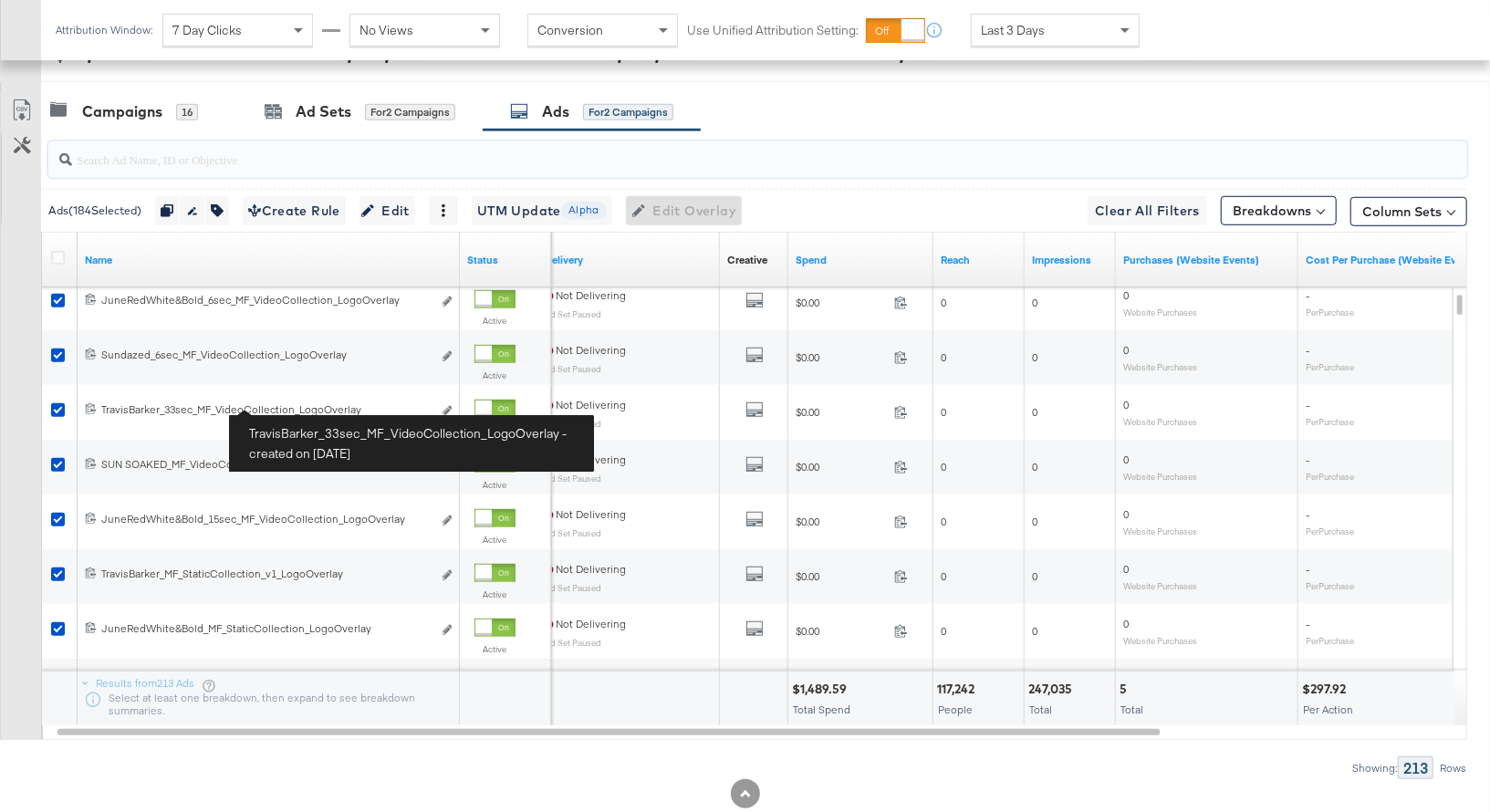
scroll to position [828, 0]
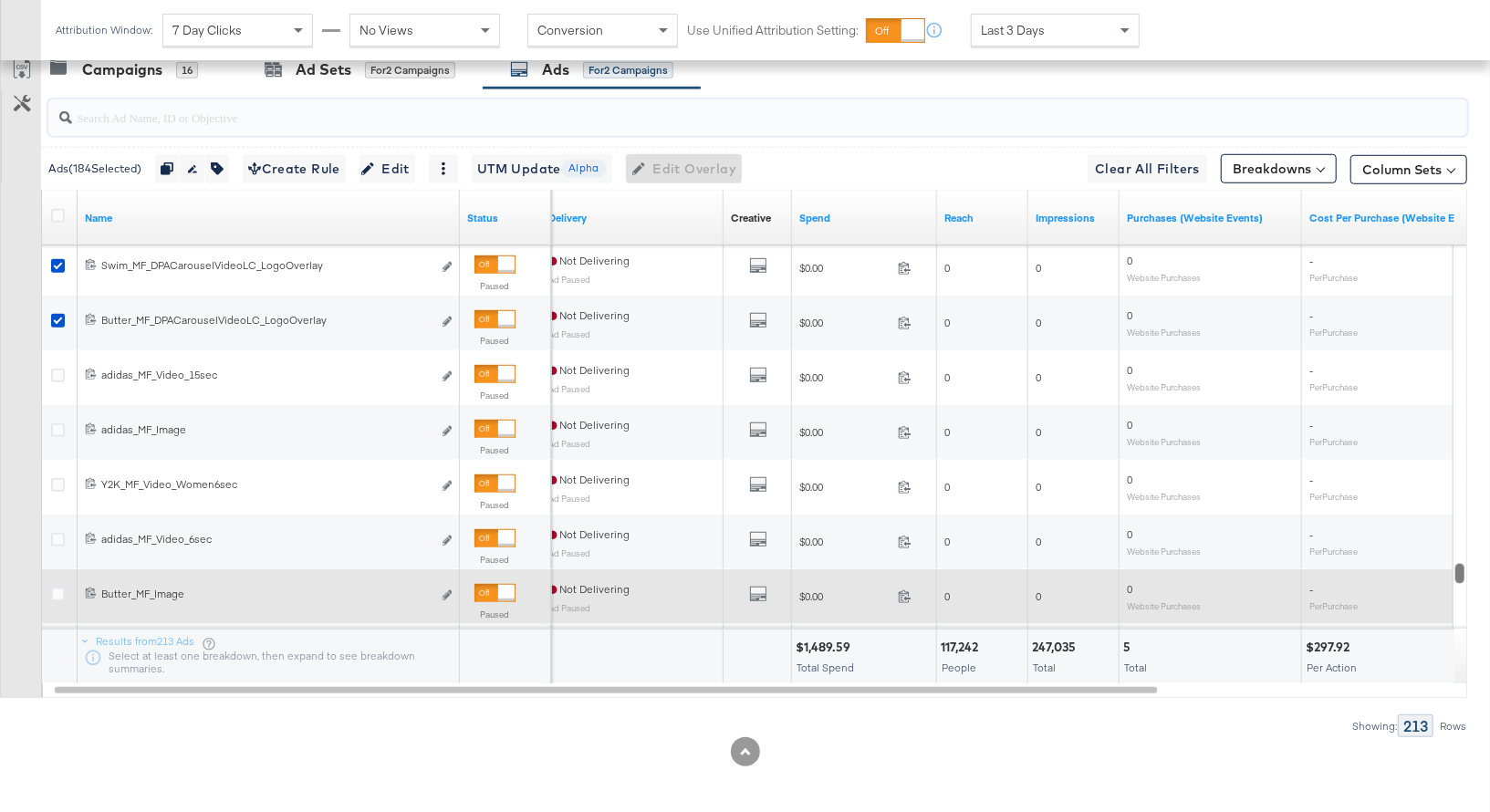
drag, startPoint x: 1463, startPoint y: 345, endPoint x: 1444, endPoint y: 568, distance: 223.8
click at [1444, 568] on div "Name Status Delivery Creative Sorting Unavailable Spend Reach Impressions Purch…" at bounding box center [754, 444] width 1426 height 508
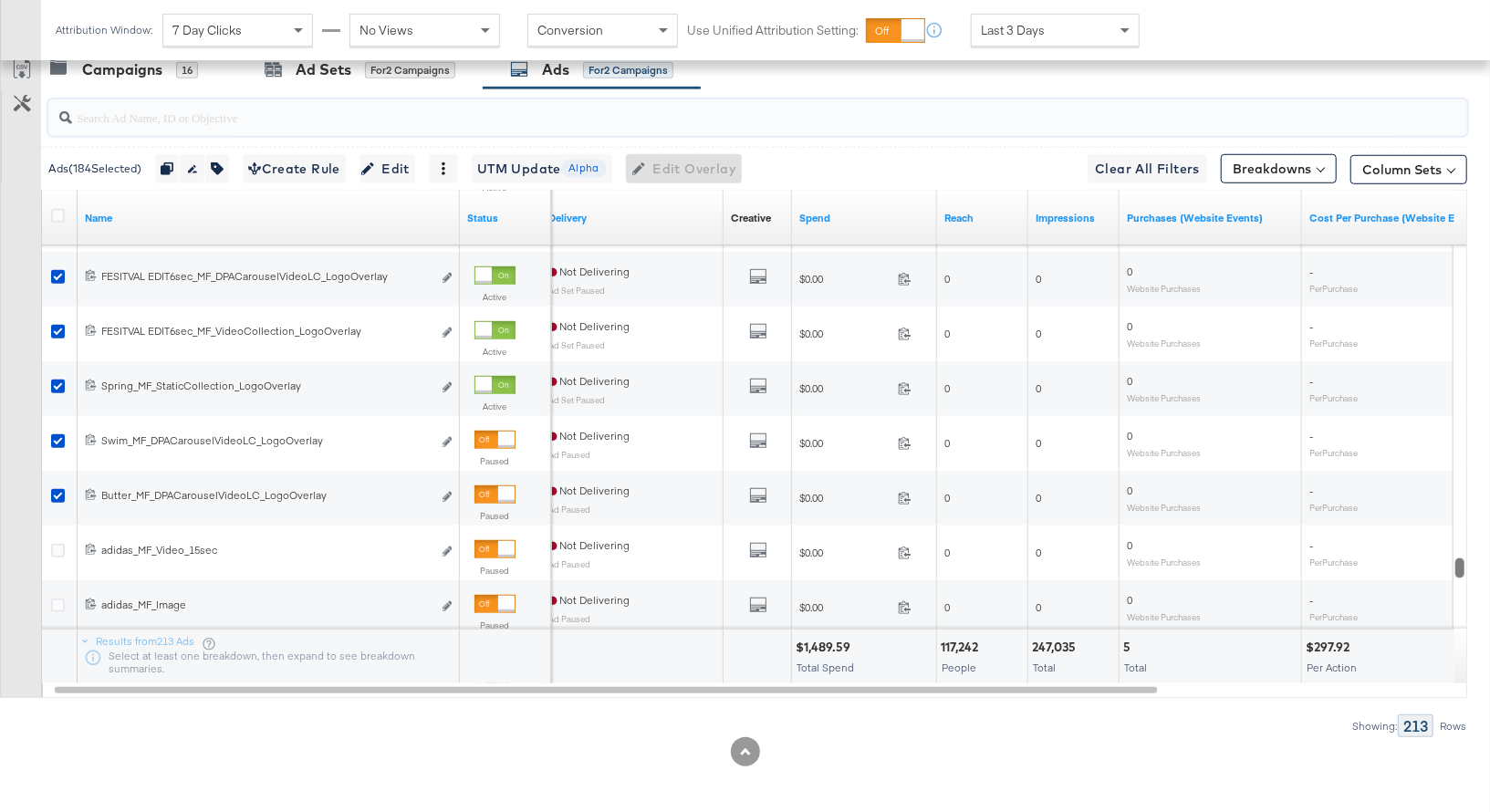
drag, startPoint x: 1461, startPoint y: 565, endPoint x: 1470, endPoint y: 569, distance: 9.8
click at [1470, 569] on div "KPIs Performance & KPIs Customize KPIs ✔ Clicks (Link) ✔ Reach ✔ Impressions ✔ …" at bounding box center [745, 196] width 1490 height 1243
click at [1459, 558] on div at bounding box center [1460, 568] width 13 height 20
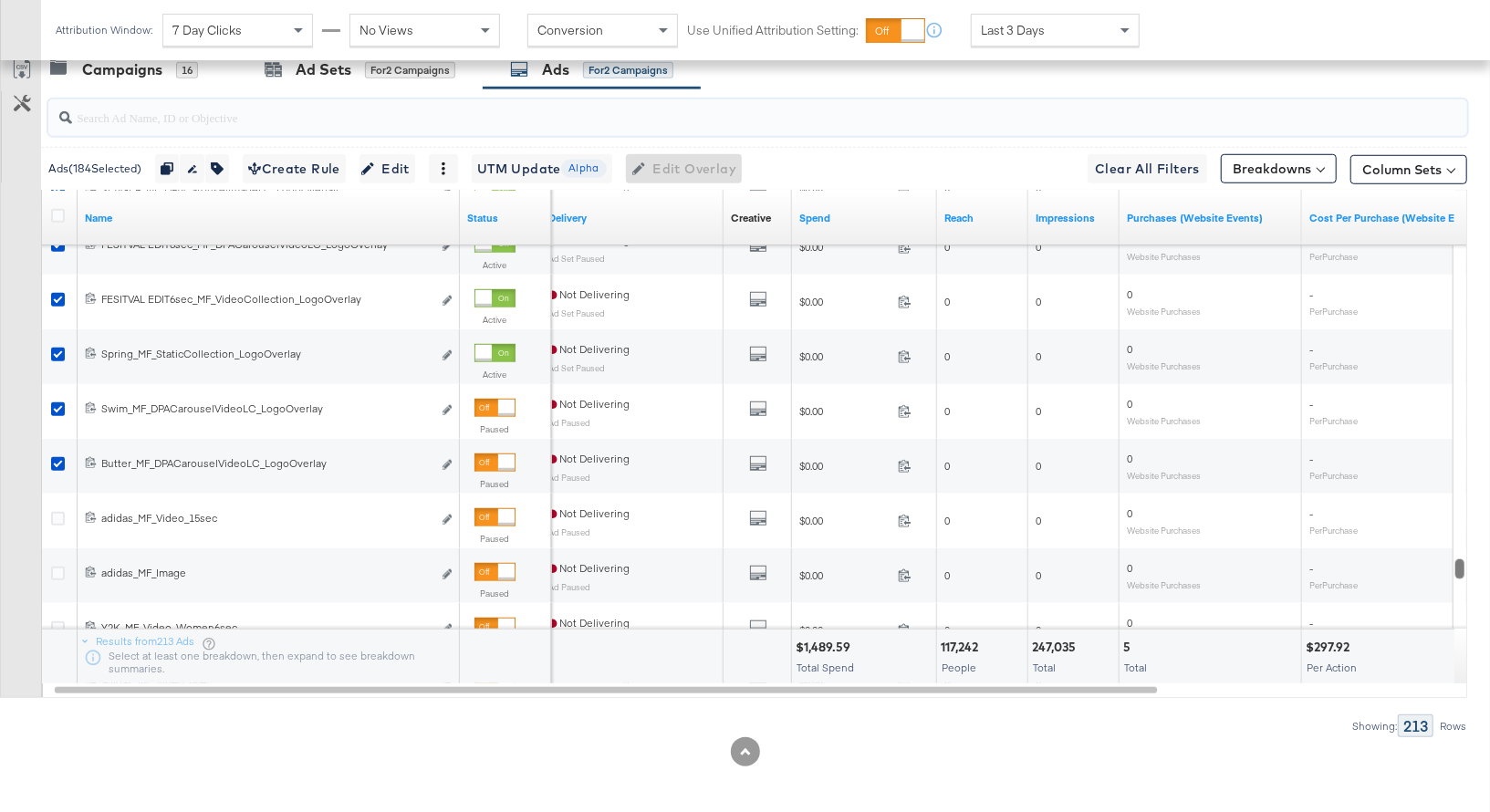
click at [1459, 564] on div at bounding box center [1460, 569] width 13 height 20
click at [219, 165] on icon "button" at bounding box center [216, 168] width 13 height 13
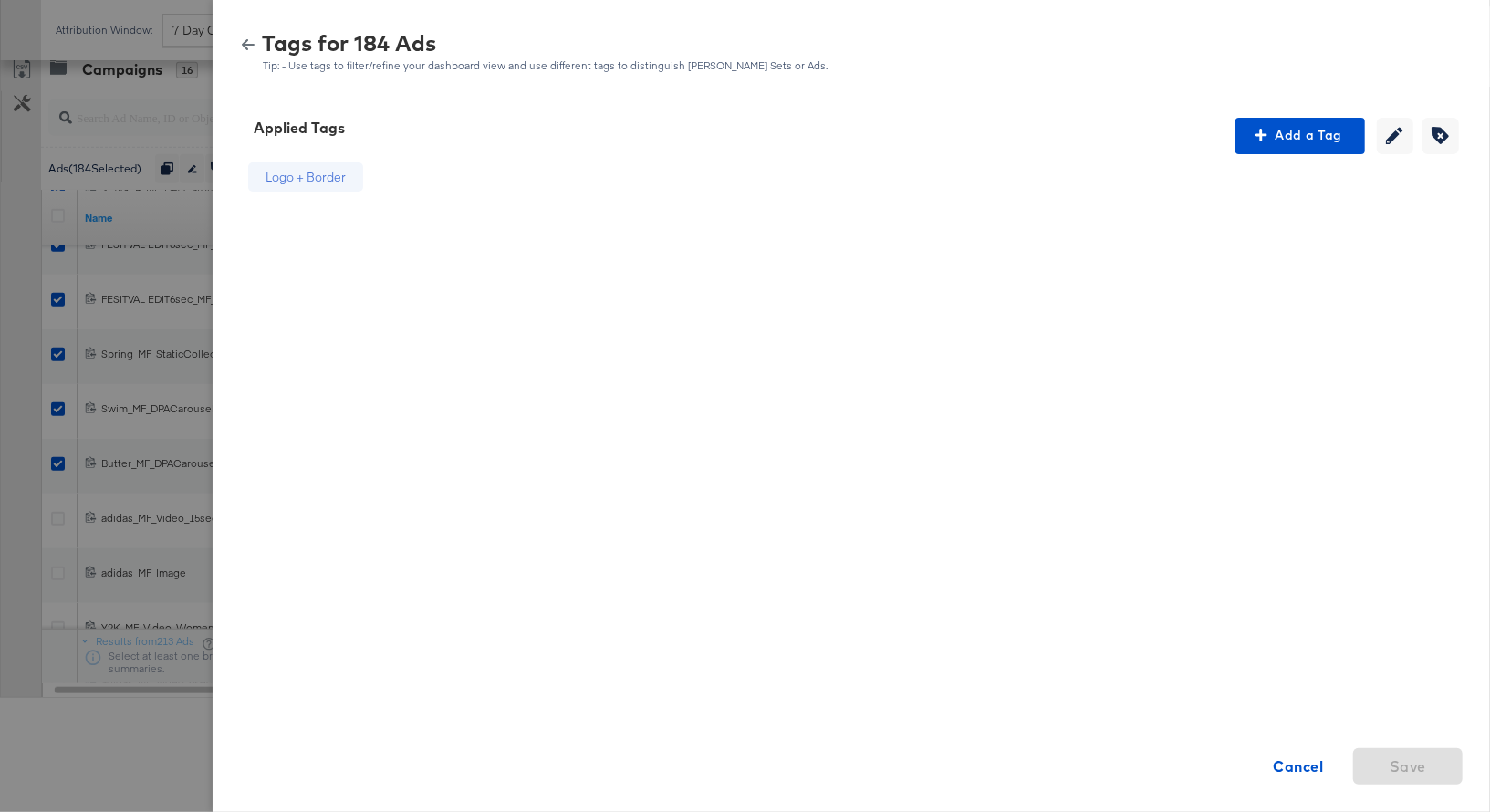
click at [246, 42] on icon "button" at bounding box center [248, 44] width 13 height 11
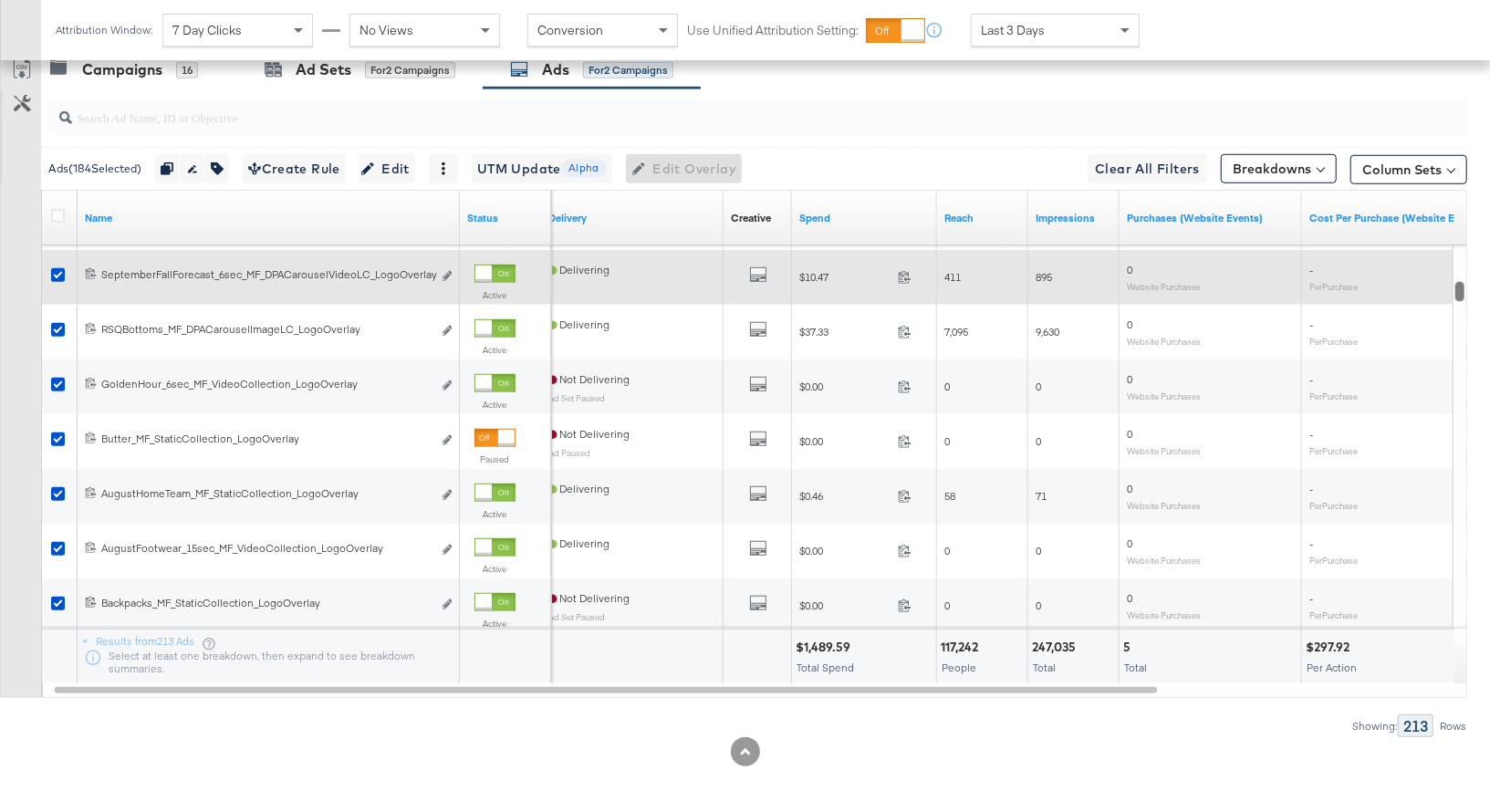
drag, startPoint x: 1465, startPoint y: 565, endPoint x: 1429, endPoint y: 287, distance: 280.3
click at [1429, 287] on div "Name Status Delivery Creative Sorting Unavailable Spend Reach Impressions Purch…" at bounding box center [754, 444] width 1426 height 508
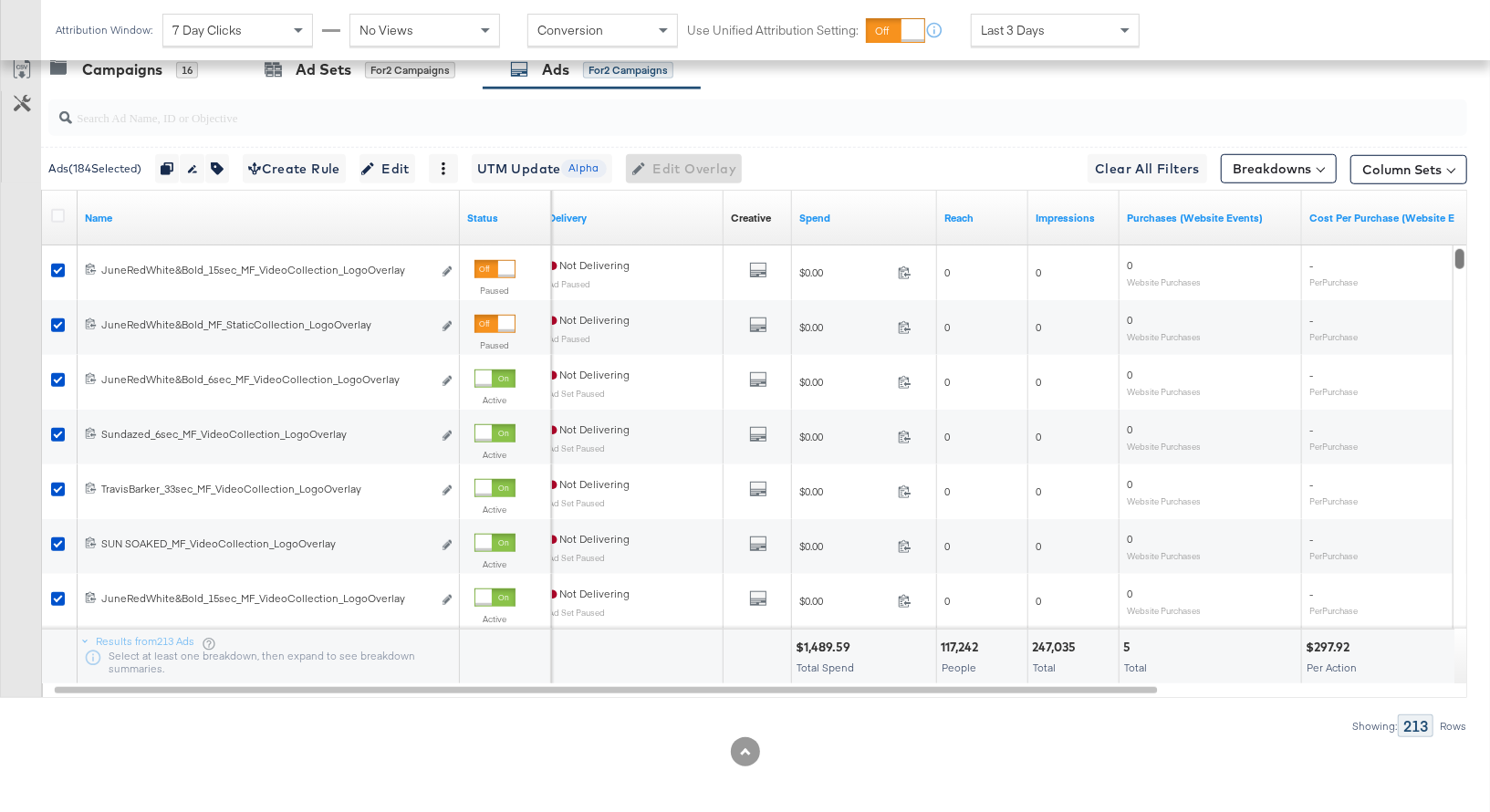
drag, startPoint x: 1459, startPoint y: 290, endPoint x: 1460, endPoint y: 242, distance: 48.0
click at [1460, 246] on div at bounding box center [1460, 437] width 14 height 383
click at [59, 209] on icon at bounding box center [58, 215] width 14 height 14
click at [0, 0] on input "checkbox" at bounding box center [0, 0] width 0 height 0
click at [59, 209] on icon at bounding box center [58, 215] width 14 height 14
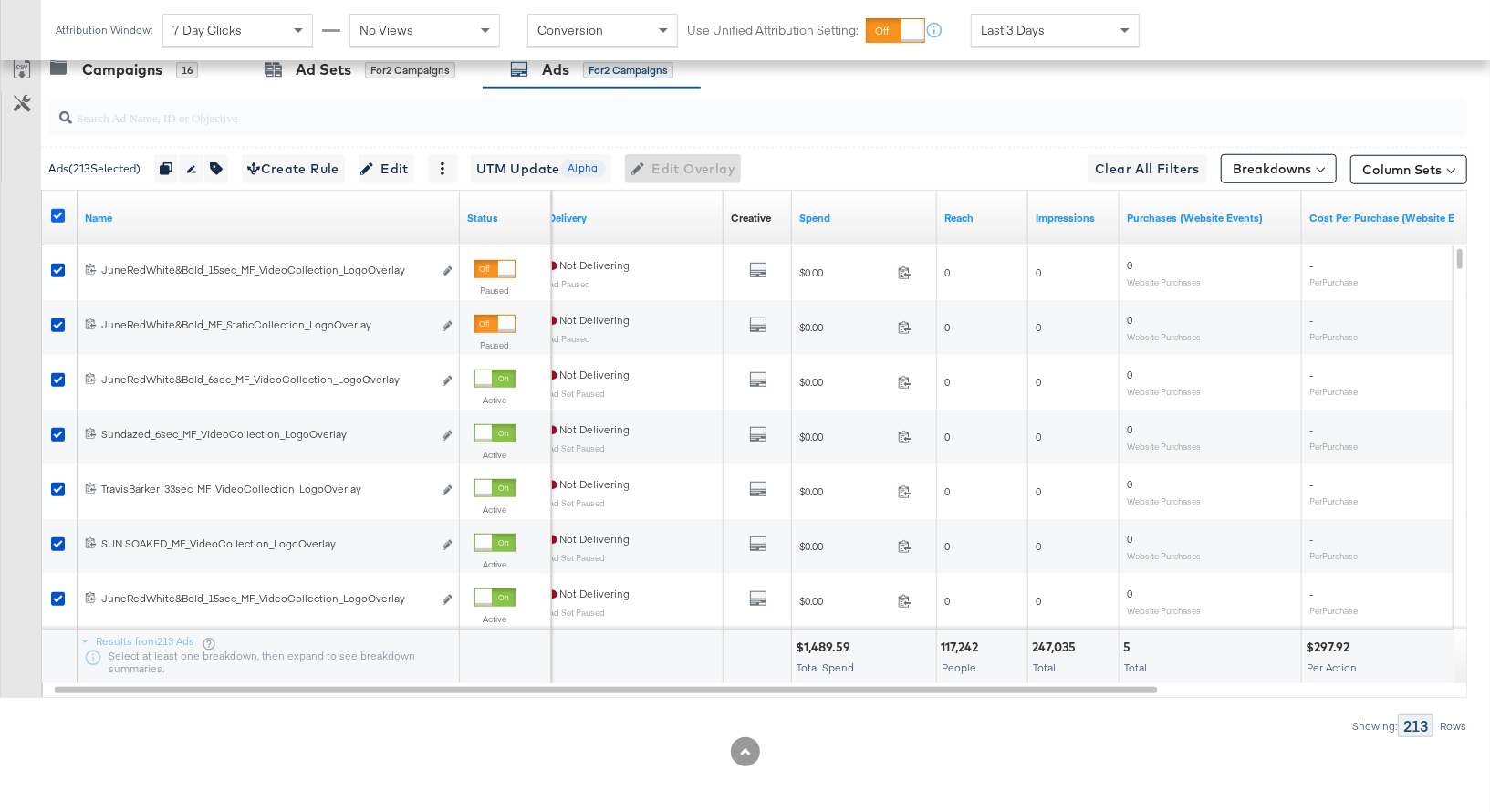
click at [0, 0] on input "checkbox" at bounding box center [0, 0] width 0 height 0
click at [120, 114] on input "search" at bounding box center [706, 110] width 1268 height 35
paste input "collection"
type input "collection"
click at [57, 210] on icon at bounding box center [58, 215] width 14 height 14
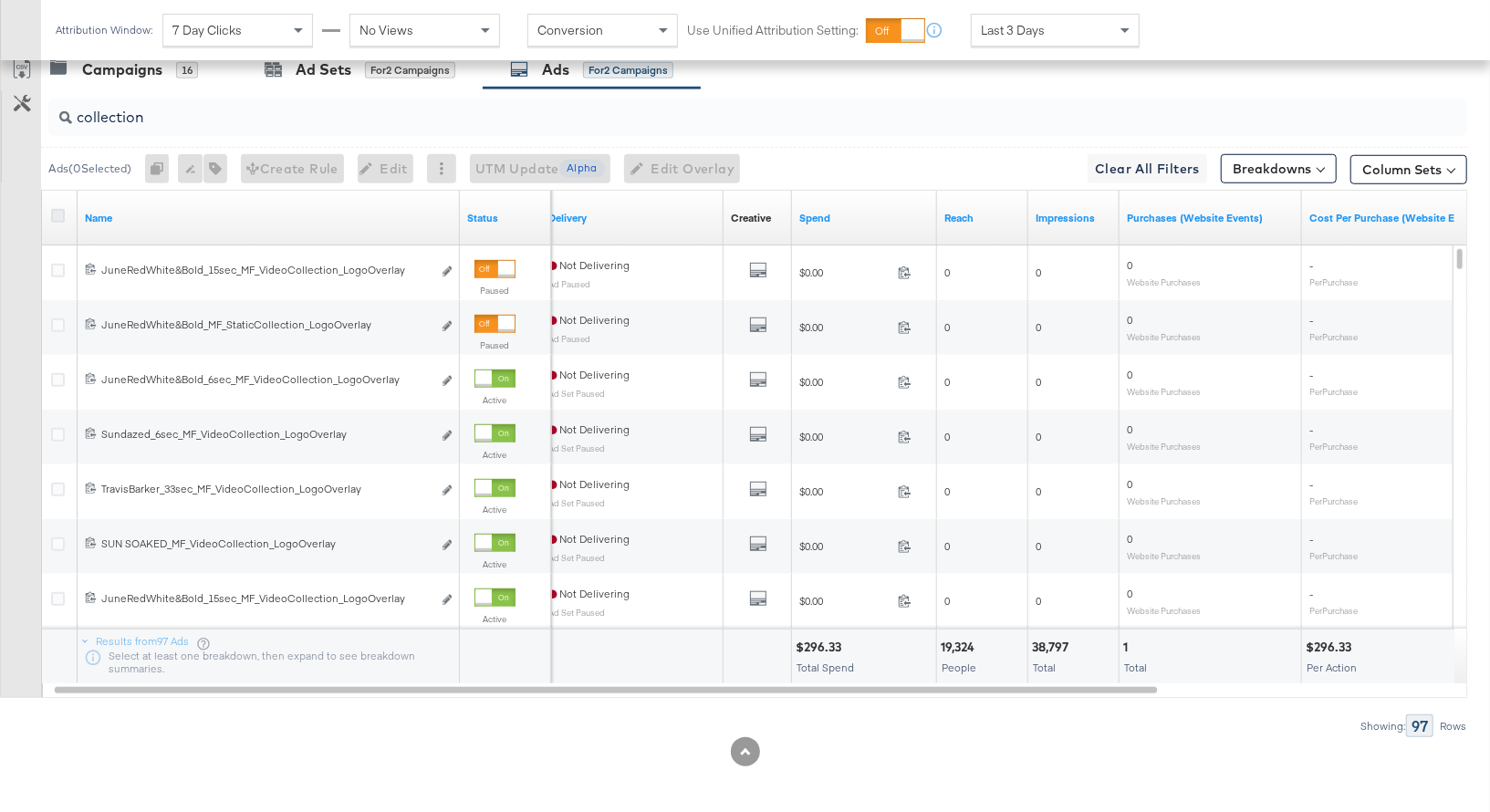
click at [0, 0] on input "checkbox" at bounding box center [0, 0] width 0 height 0
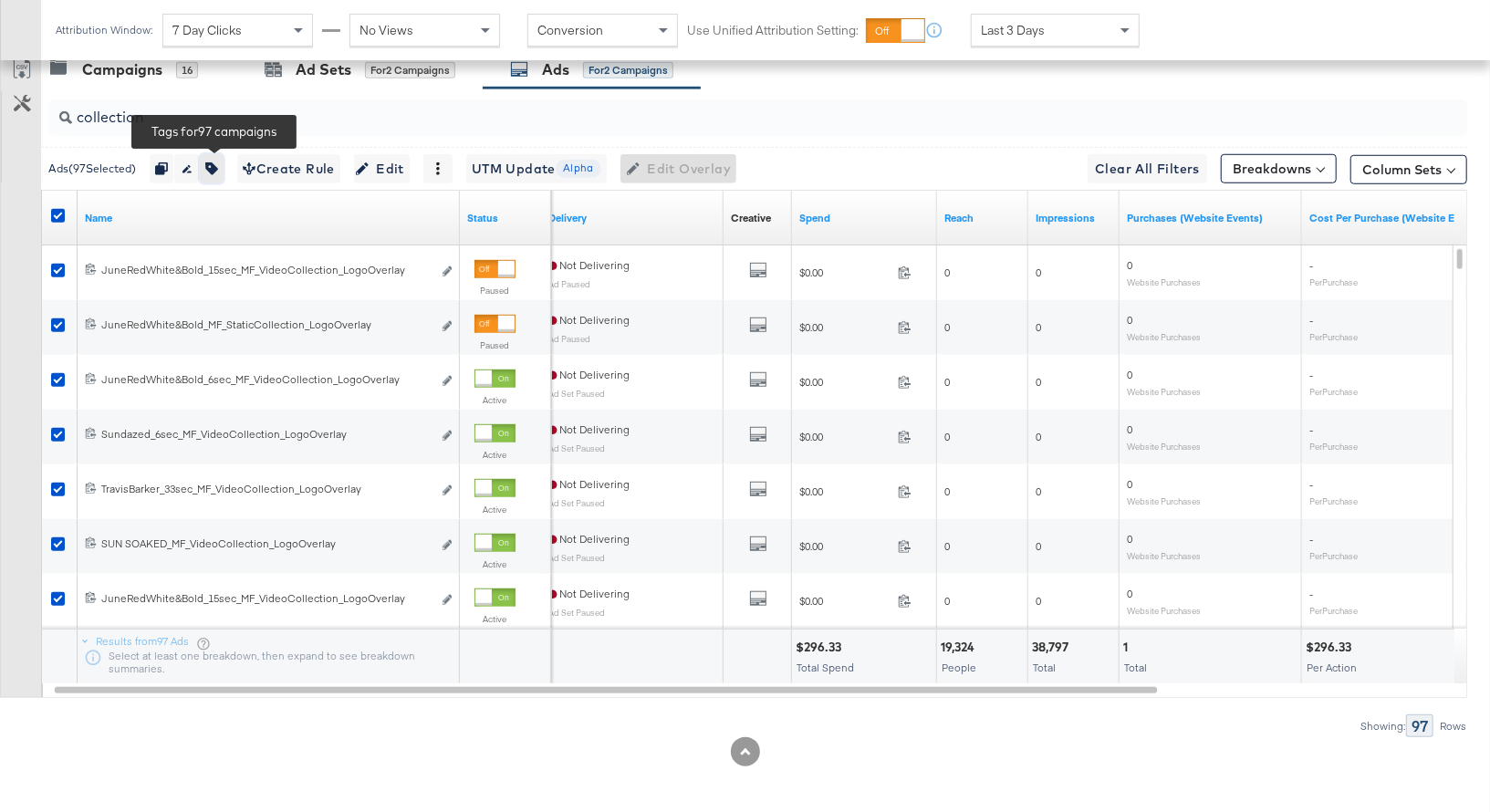
click at [217, 165] on icon "button" at bounding box center [212, 168] width 13 height 13
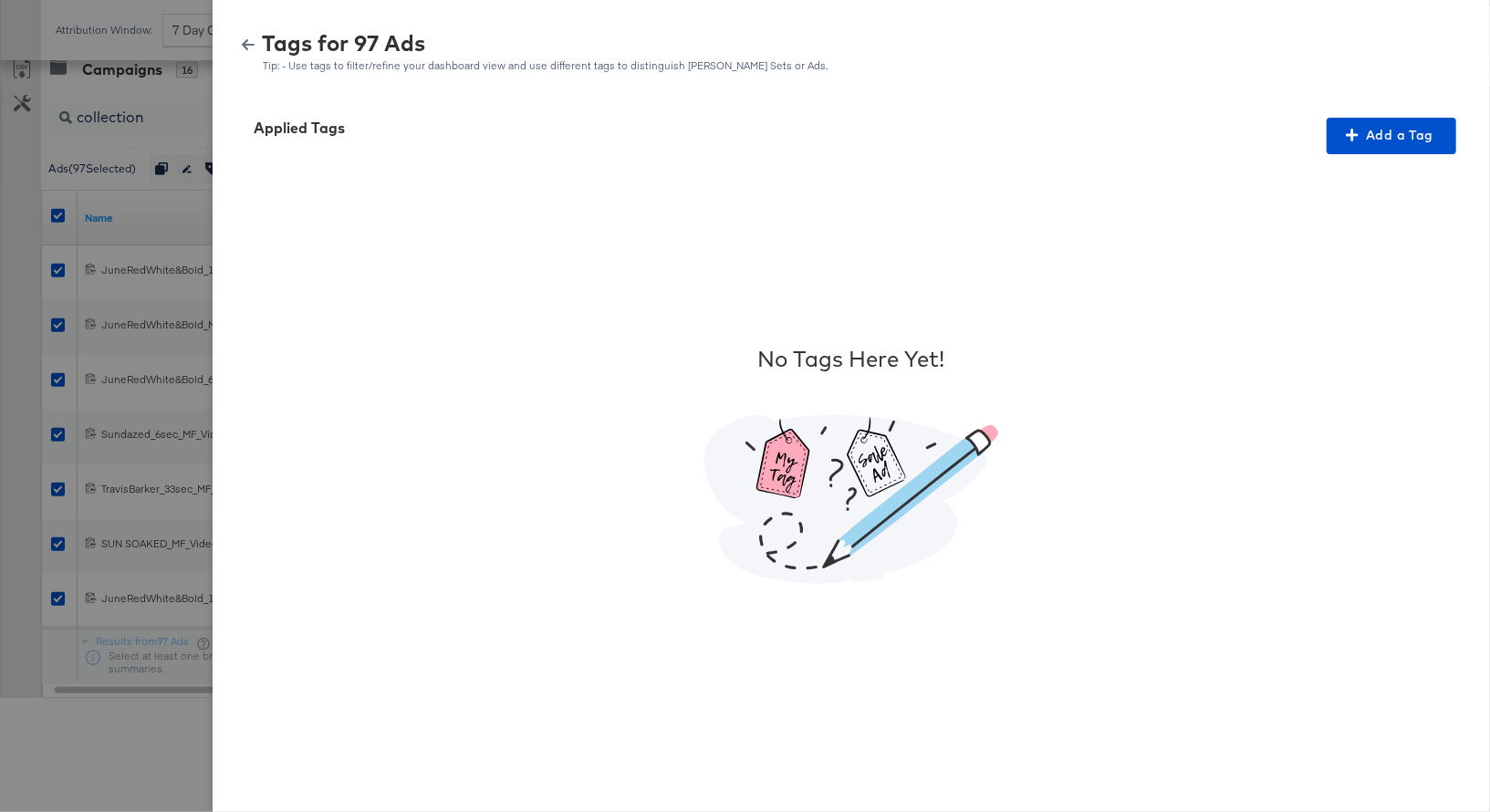
click at [246, 42] on icon "button" at bounding box center [248, 44] width 13 height 13
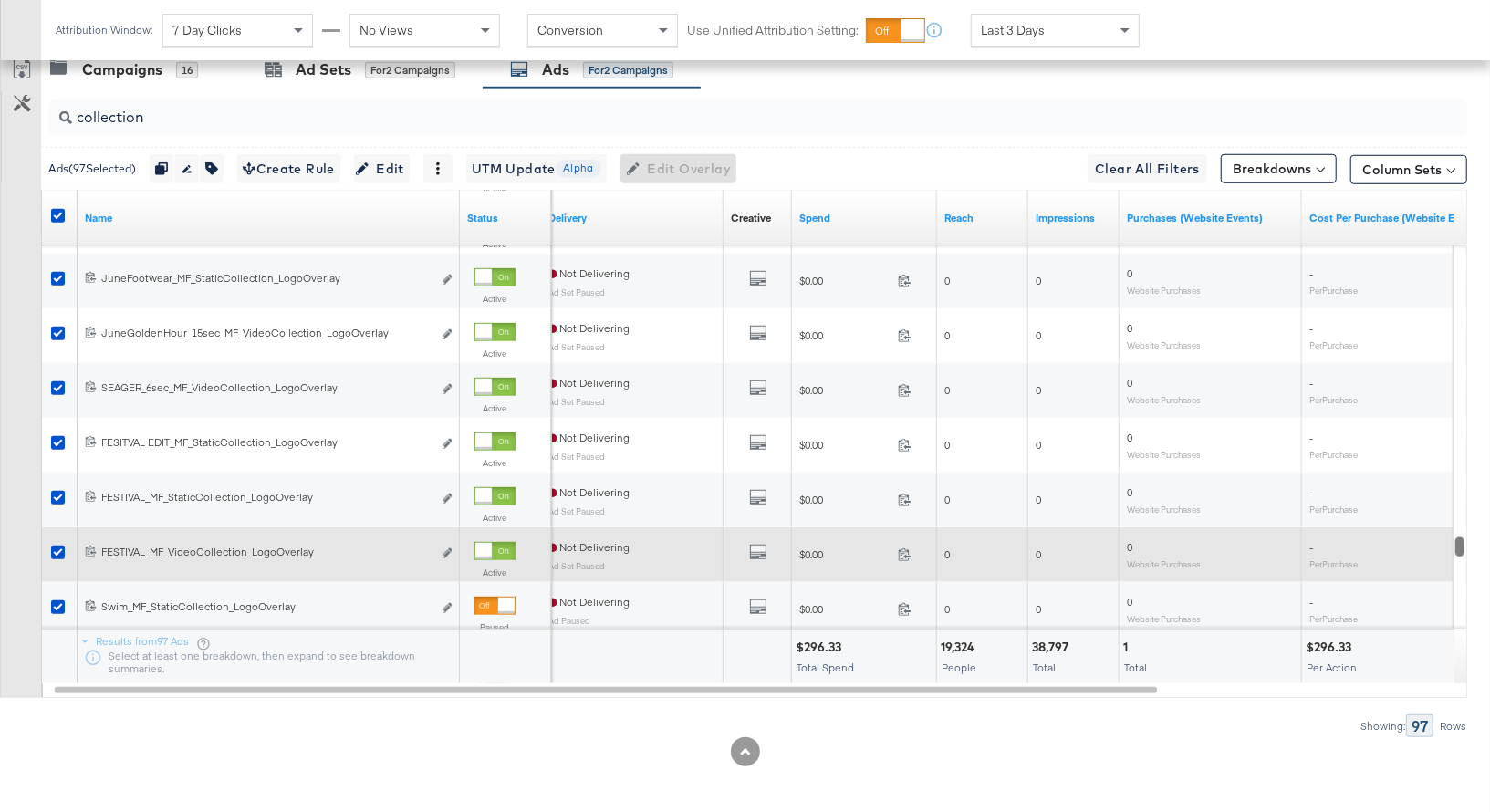
drag, startPoint x: 1462, startPoint y: 252, endPoint x: 1450, endPoint y: 539, distance: 287.3
click at [1450, 539] on div "Name Status Delivery Creative Sorting Unavailable Spend Reach Impressions Purch…" at bounding box center [754, 444] width 1426 height 508
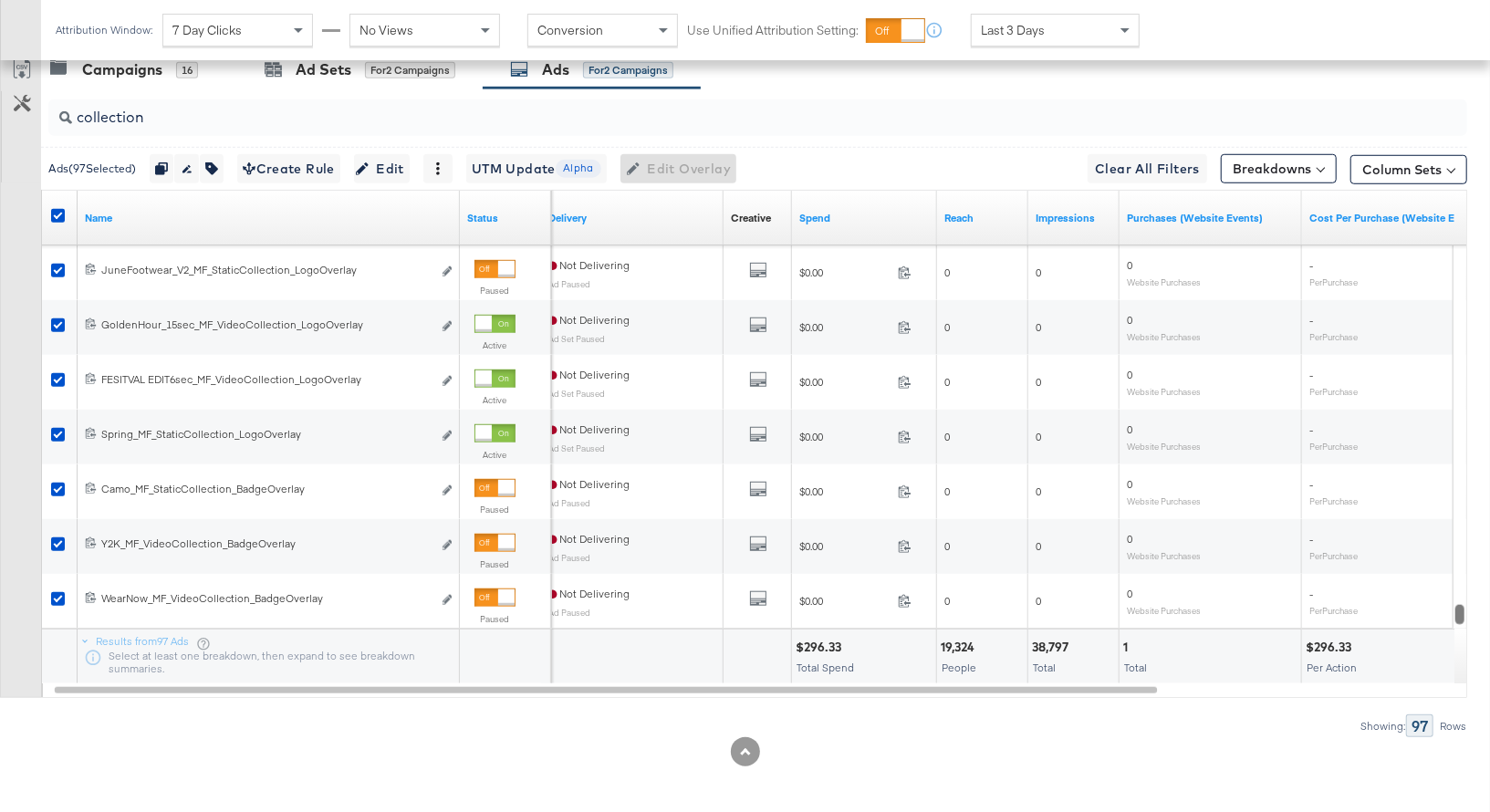
drag, startPoint x: 1457, startPoint y: 540, endPoint x: 1457, endPoint y: 627, distance: 87.0
click at [1457, 628] on div "Name Status Delivery Creative Sorting Unavailable Spend Reach Impressions Purch…" at bounding box center [754, 444] width 1426 height 508
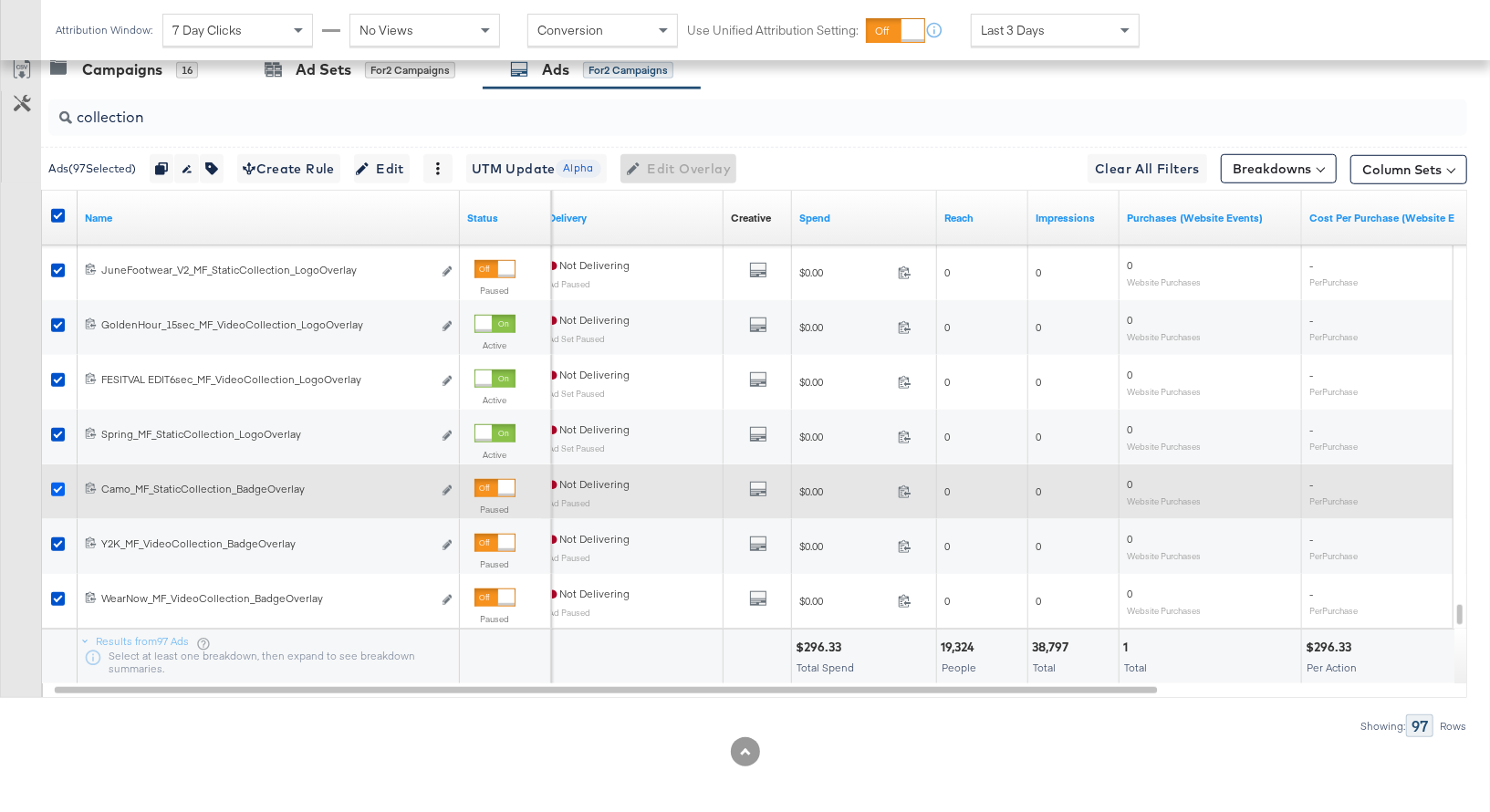
click at [58, 486] on icon at bounding box center [58, 490] width 14 height 14
click at [0, 0] on input "checkbox" at bounding box center [0, 0] width 0 height 0
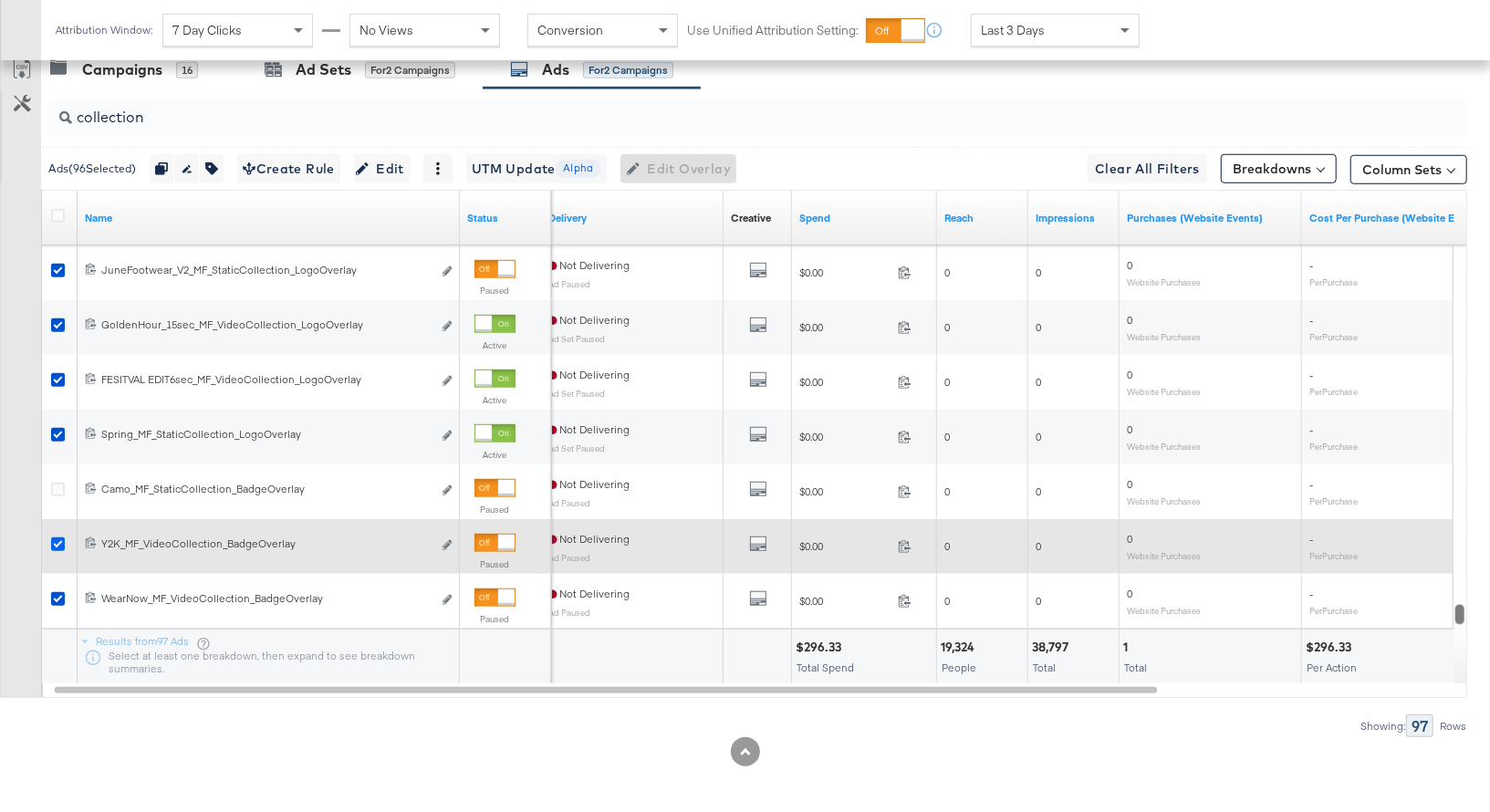
click at [58, 538] on icon at bounding box center [58, 545] width 14 height 14
click at [0, 0] on input "checkbox" at bounding box center [0, 0] width 0 height 0
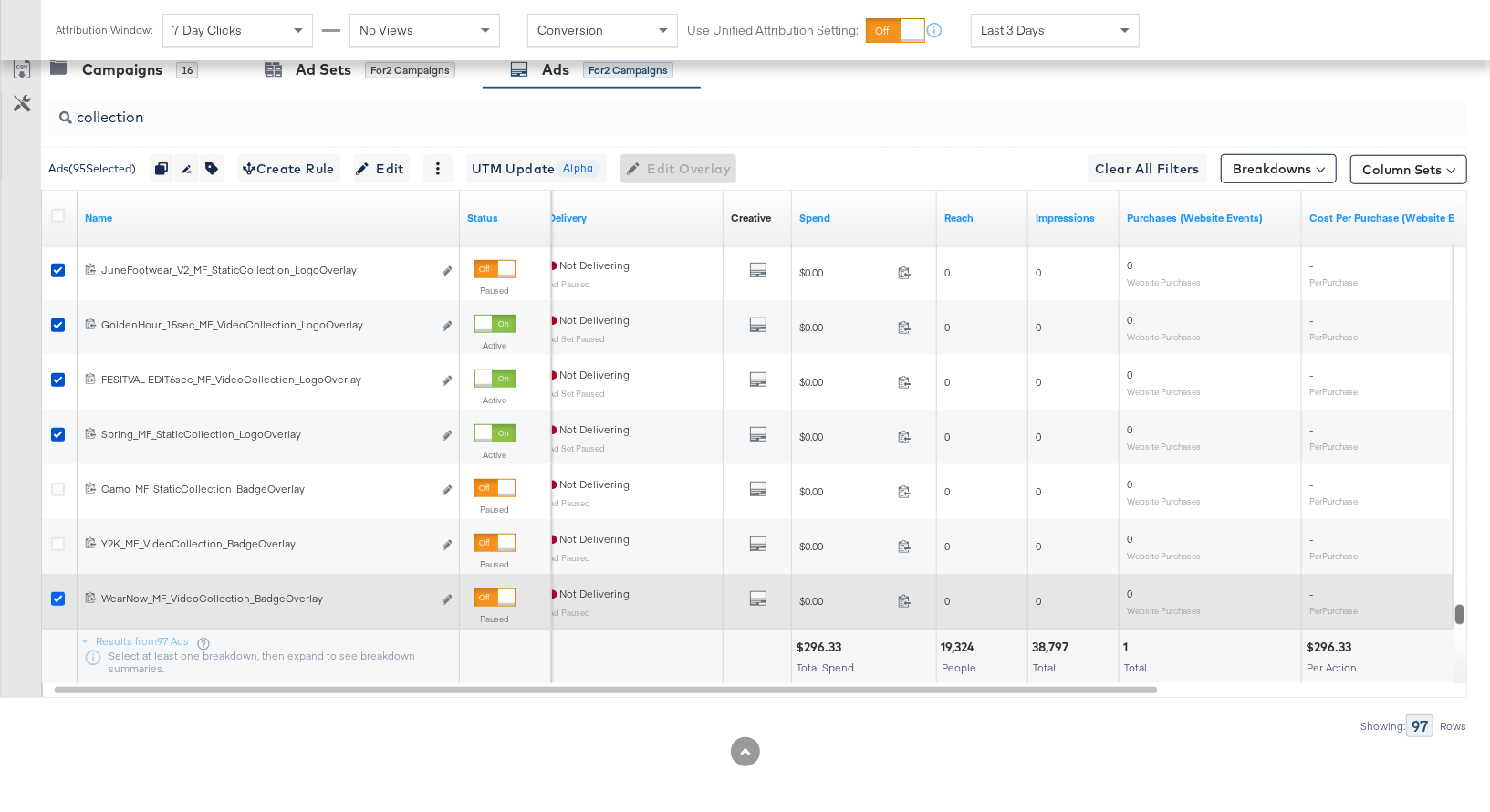
click at [59, 594] on icon at bounding box center [58, 598] width 14 height 14
click at [0, 0] on input "checkbox" at bounding box center [0, 0] width 0 height 0
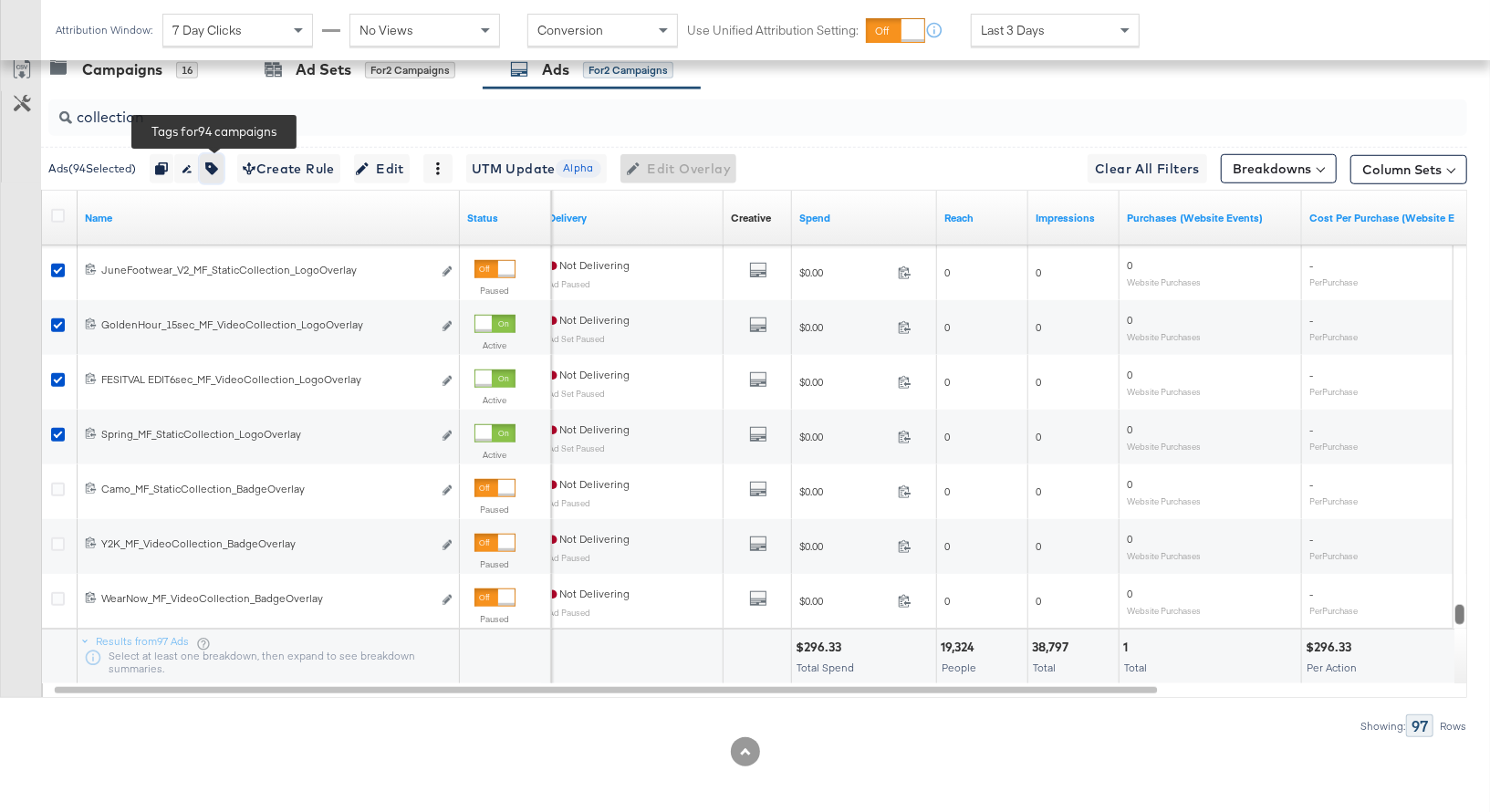
click at [218, 163] on icon "button" at bounding box center [212, 168] width 13 height 13
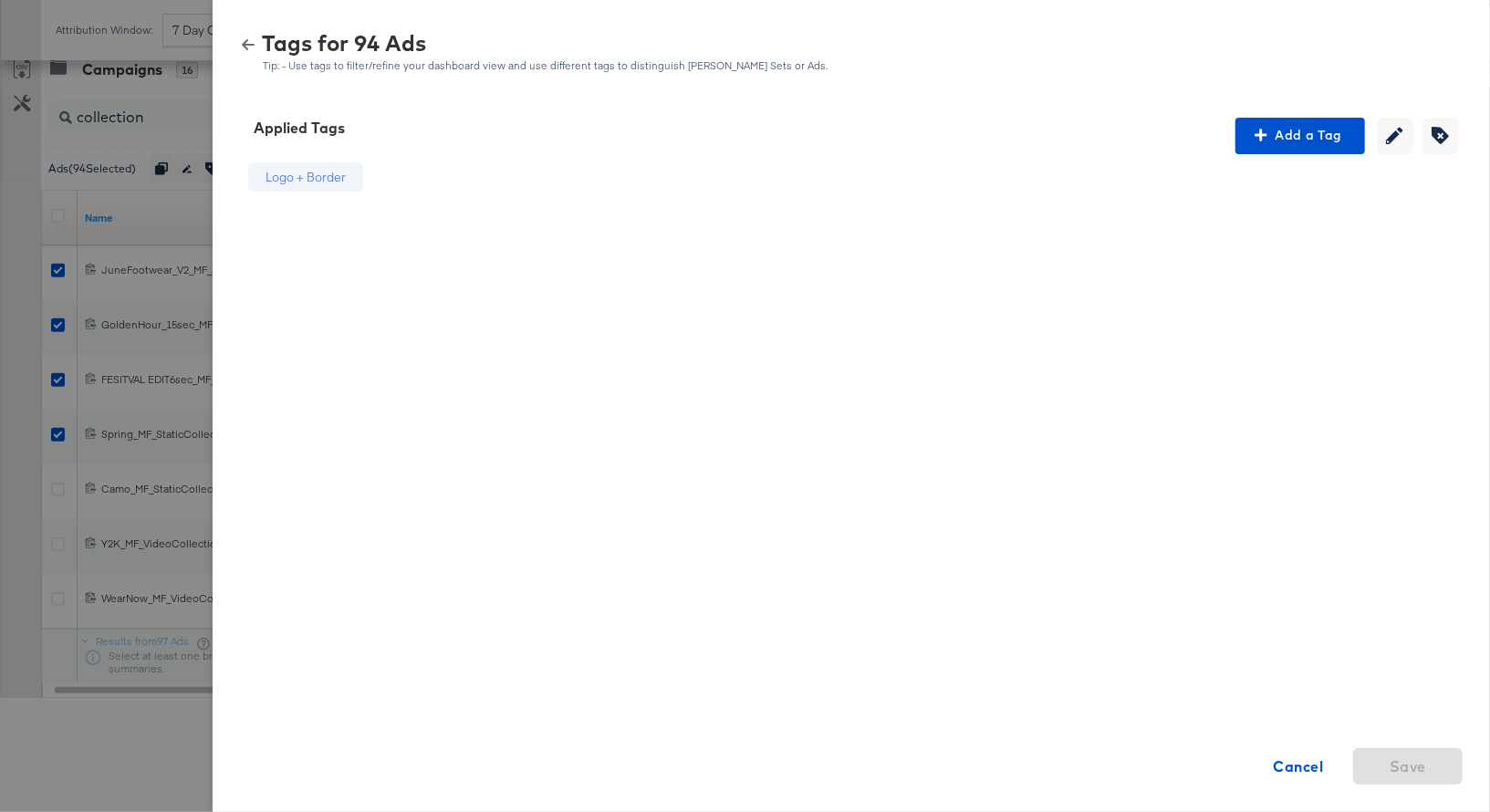
click at [250, 44] on icon "button" at bounding box center [248, 44] width 13 height 11
